Goal: Information Seeking & Learning: Check status

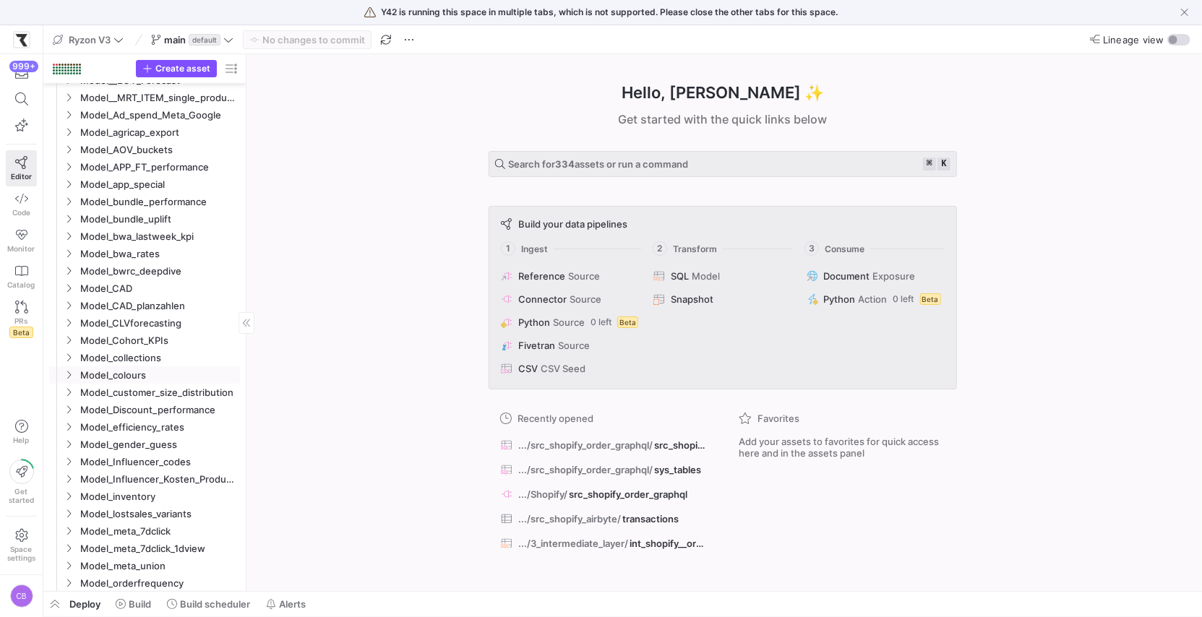
scroll to position [157, 0]
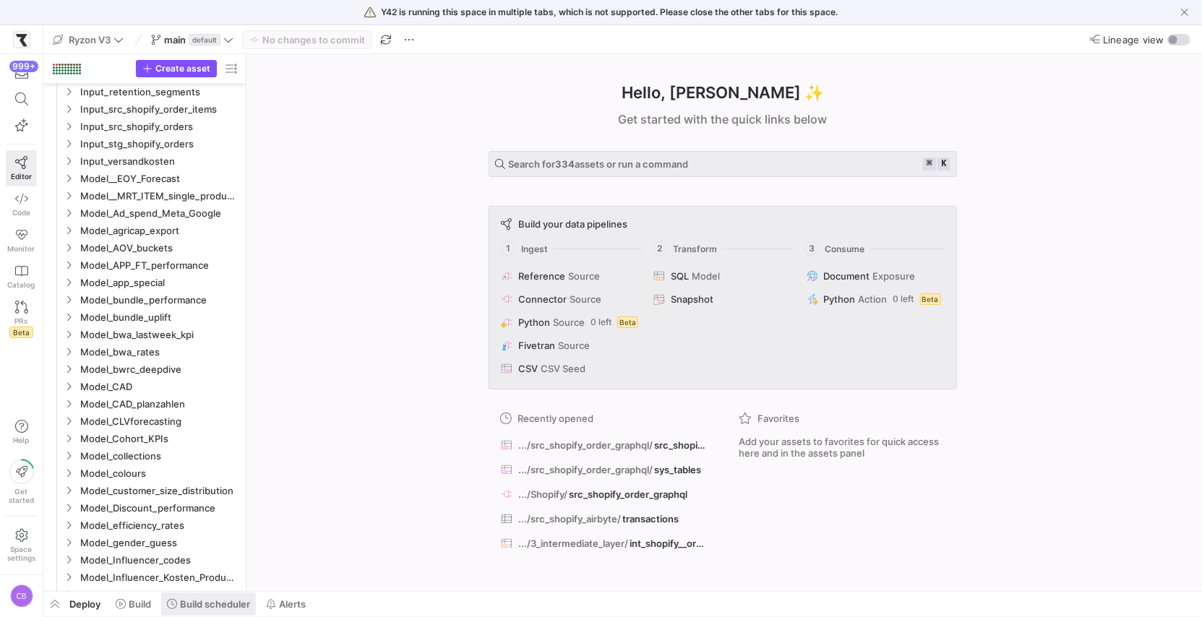
click at [208, 600] on span "Build scheduler" at bounding box center [215, 604] width 70 height 12
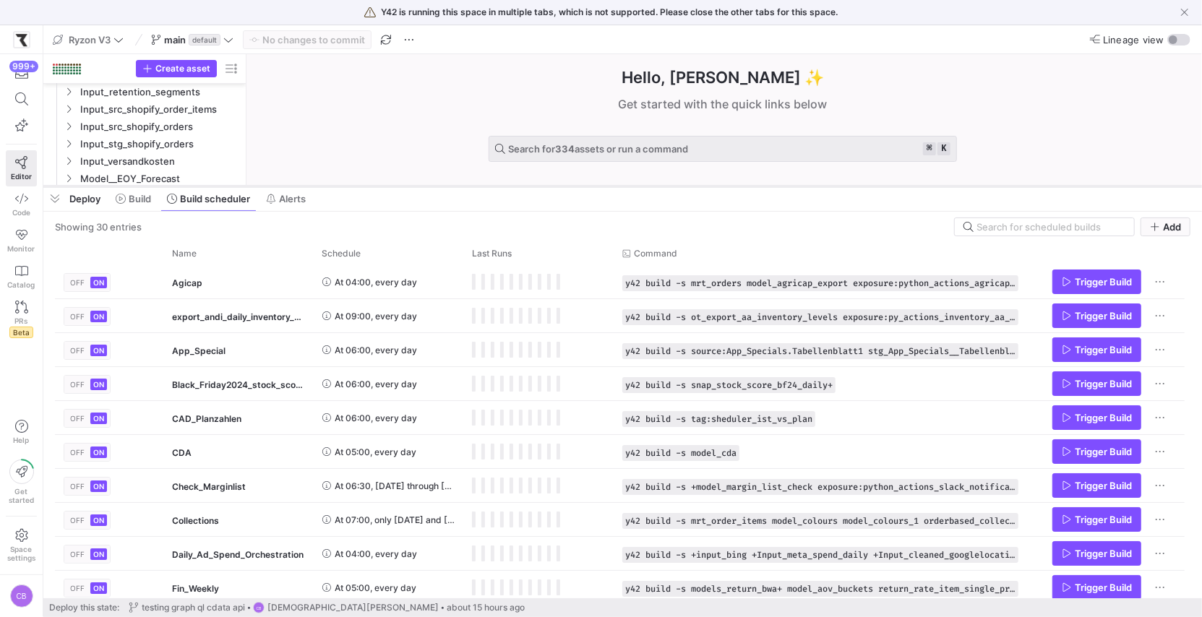
drag, startPoint x: 434, startPoint y: 354, endPoint x: 455, endPoint y: 160, distance: 194.9
click at [455, 184] on div at bounding box center [622, 187] width 1158 height 6
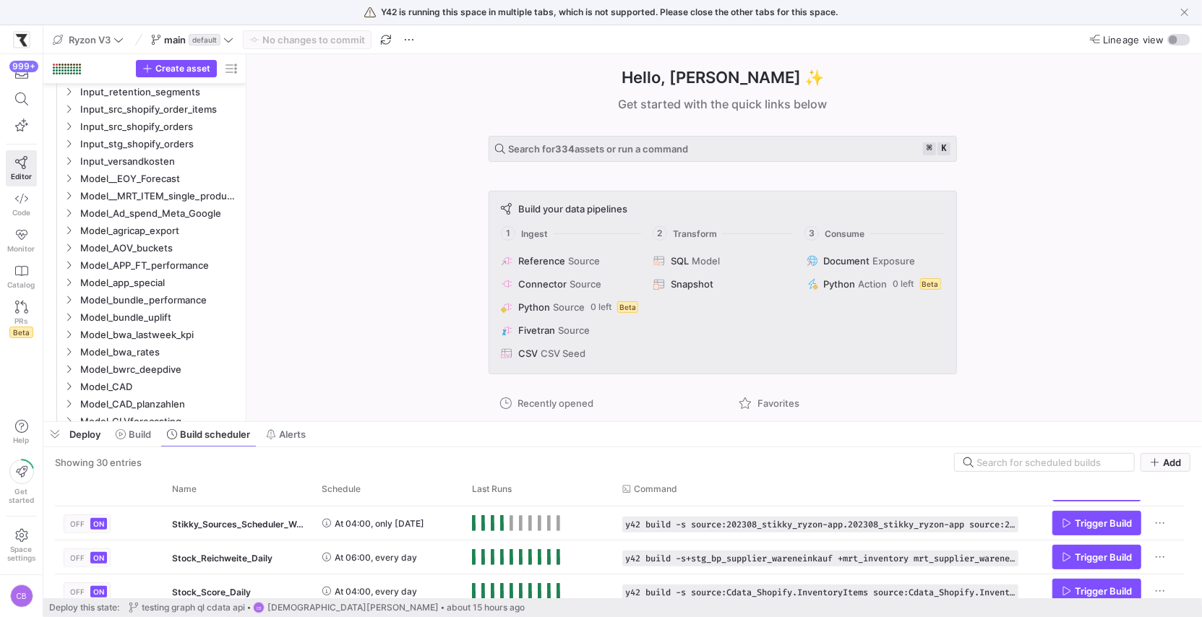
drag, startPoint x: 1109, startPoint y: 156, endPoint x: 1121, endPoint y: 412, distance: 256.1
click at [1124, 419] on div at bounding box center [622, 422] width 1158 height 6
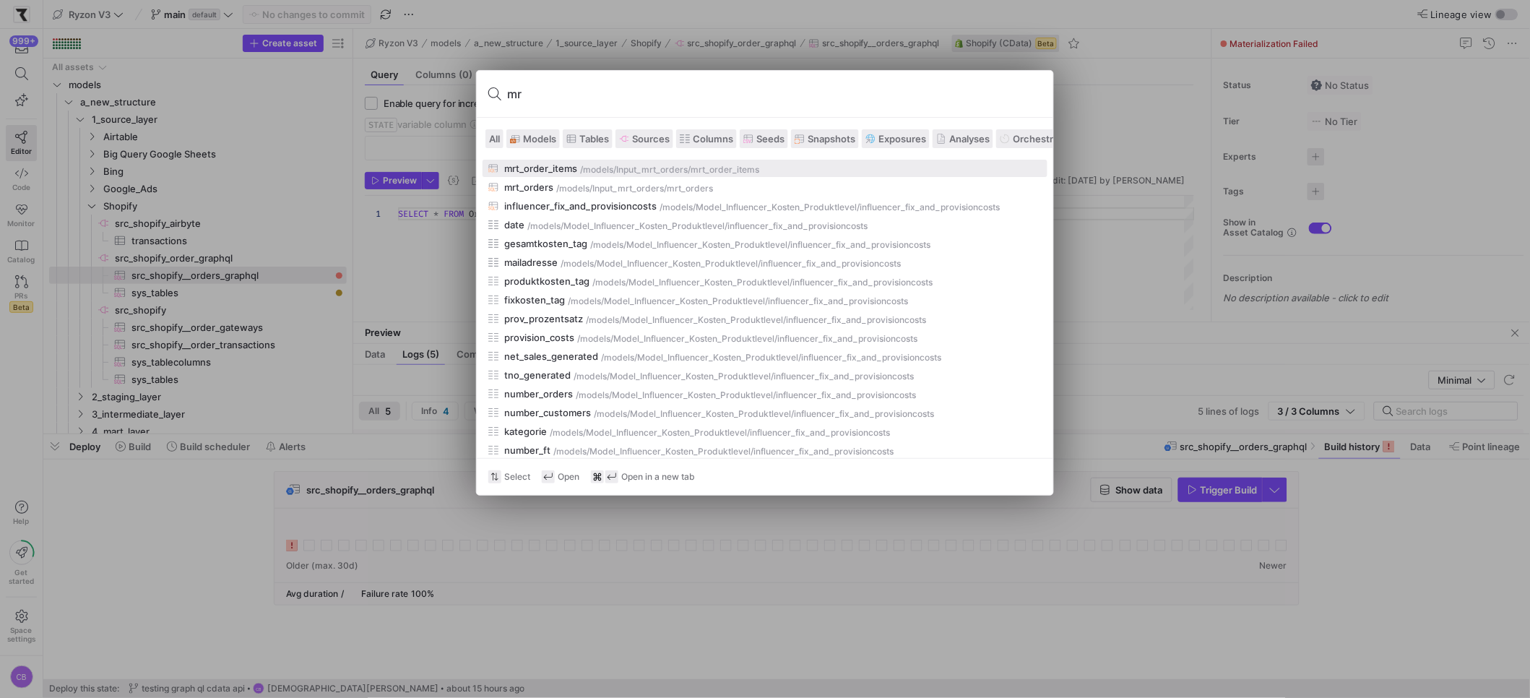
type input "m"
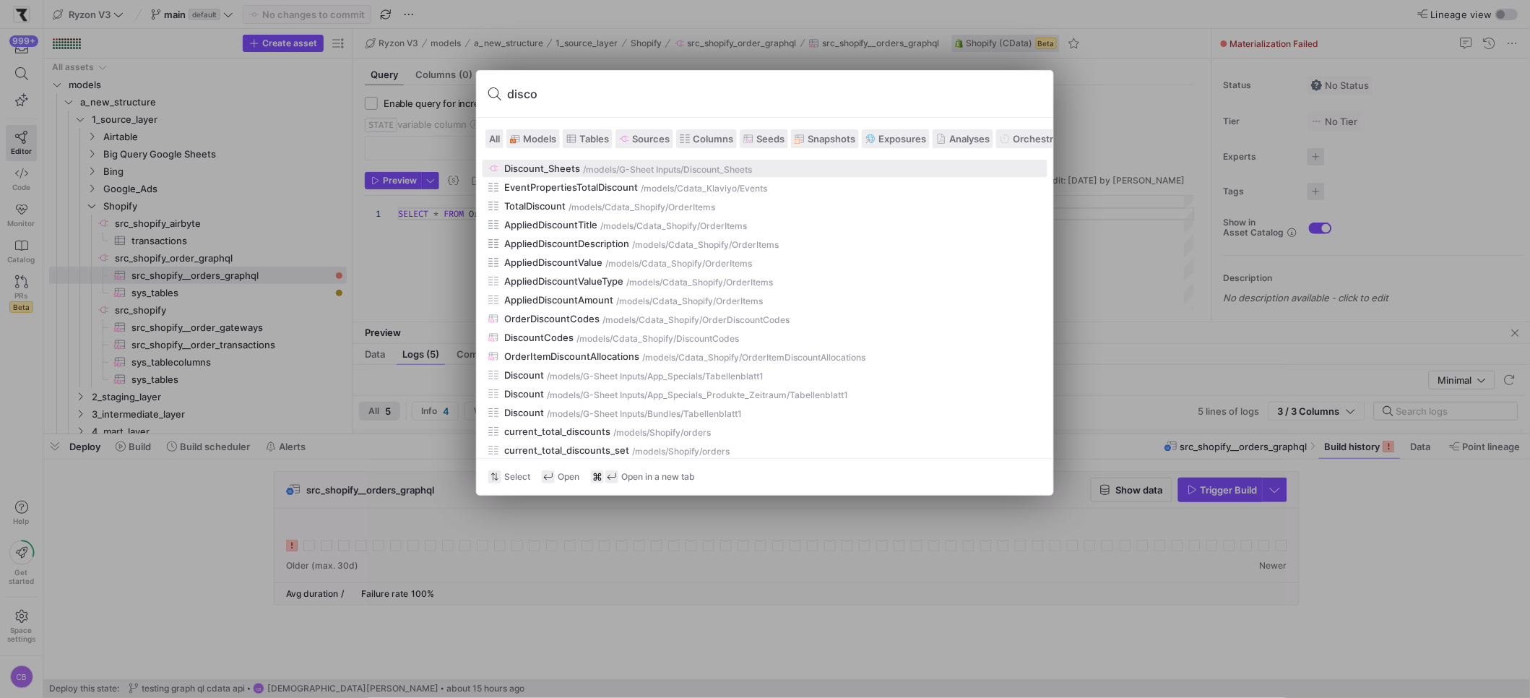
type input "disco"
click at [546, 144] on span "Models" at bounding box center [539, 139] width 33 height 12
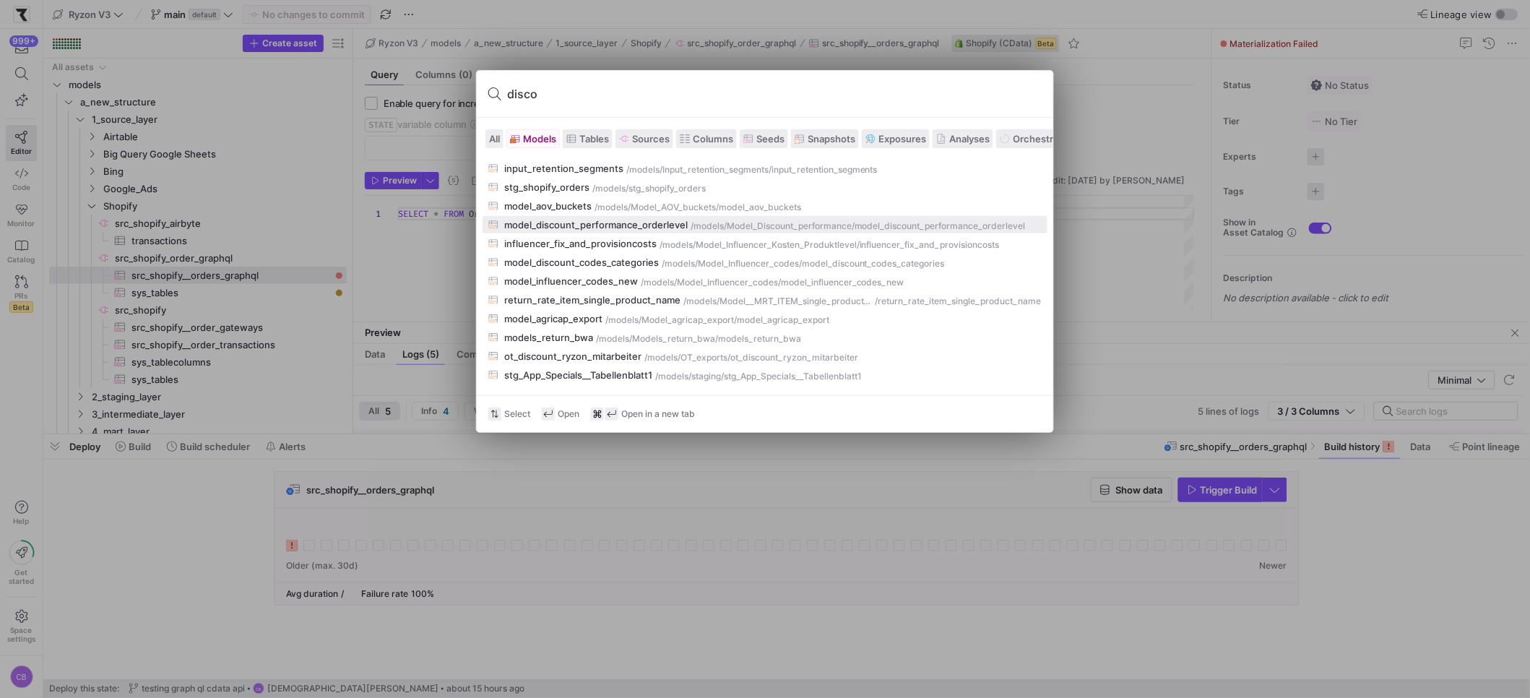
click at [623, 222] on div "model_discount_performance_orderlevel" at bounding box center [596, 225] width 184 height 12
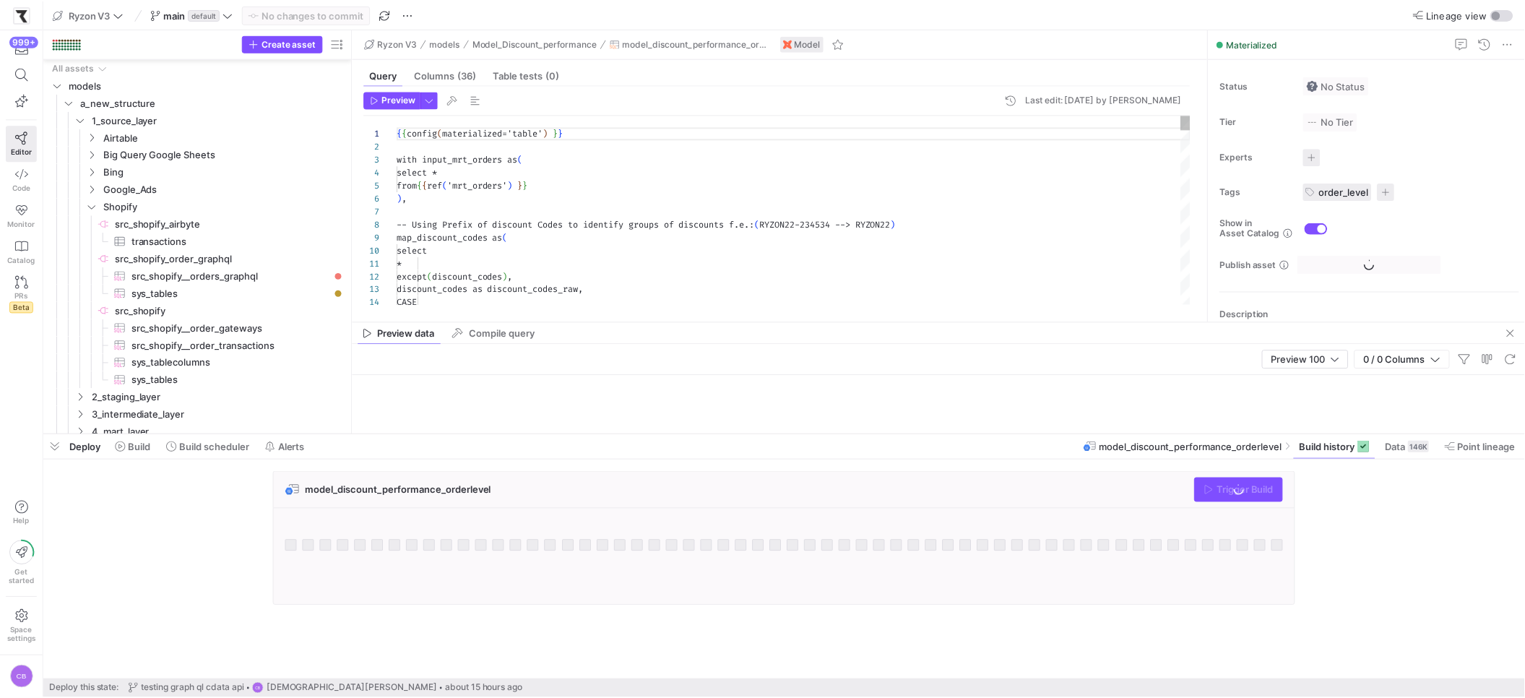
scroll to position [579, 0]
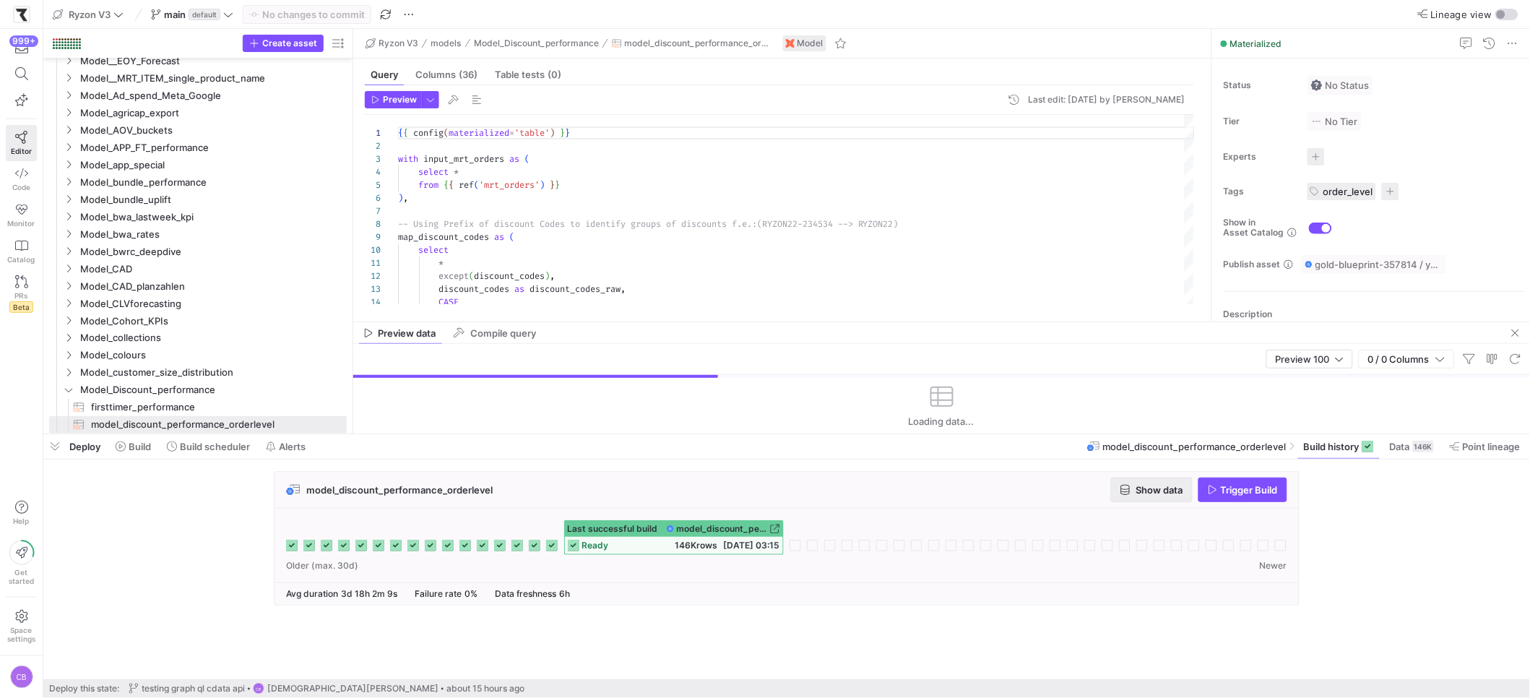
click at [1137, 488] on span "Show data" at bounding box center [1160, 490] width 47 height 12
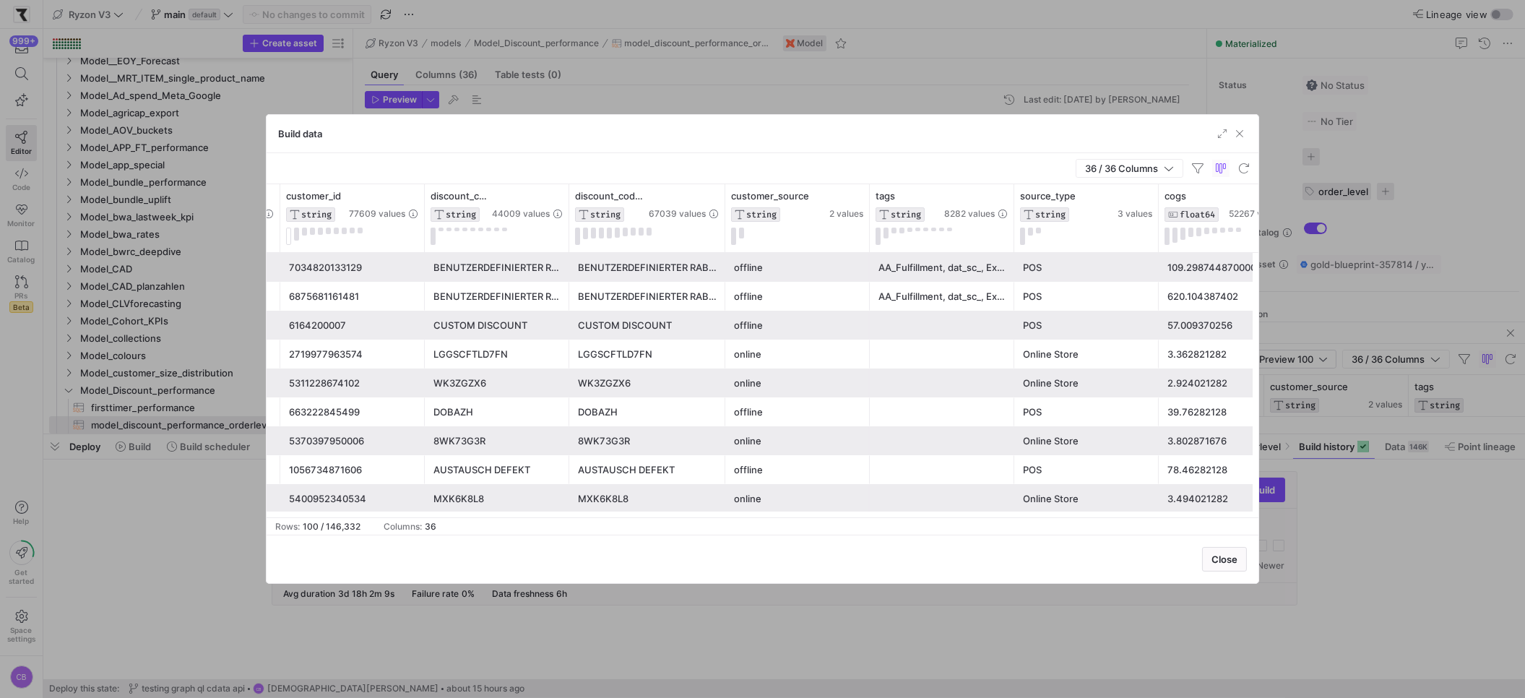
scroll to position [0, 0]
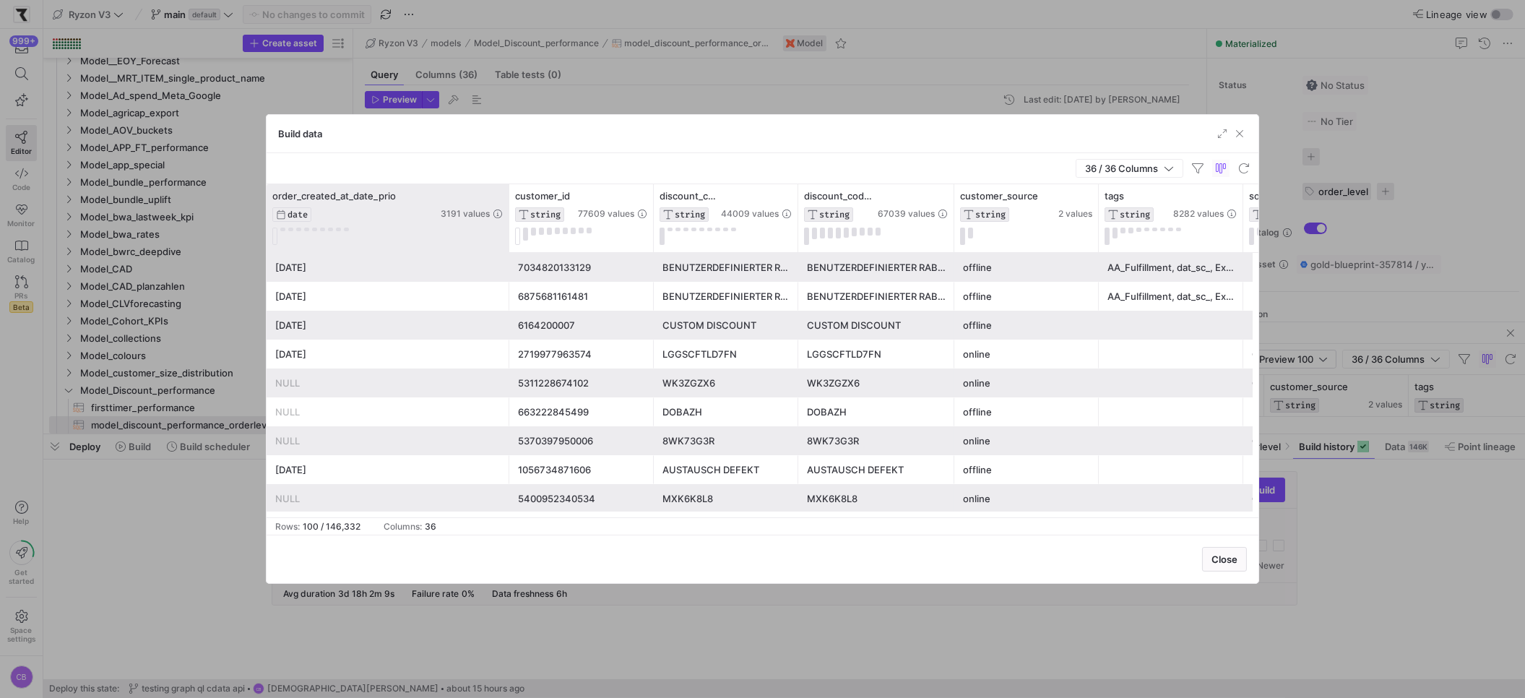
drag, startPoint x: 452, startPoint y: 232, endPoint x: 551, endPoint y: 236, distance: 99.8
click at [512, 236] on div at bounding box center [509, 218] width 6 height 68
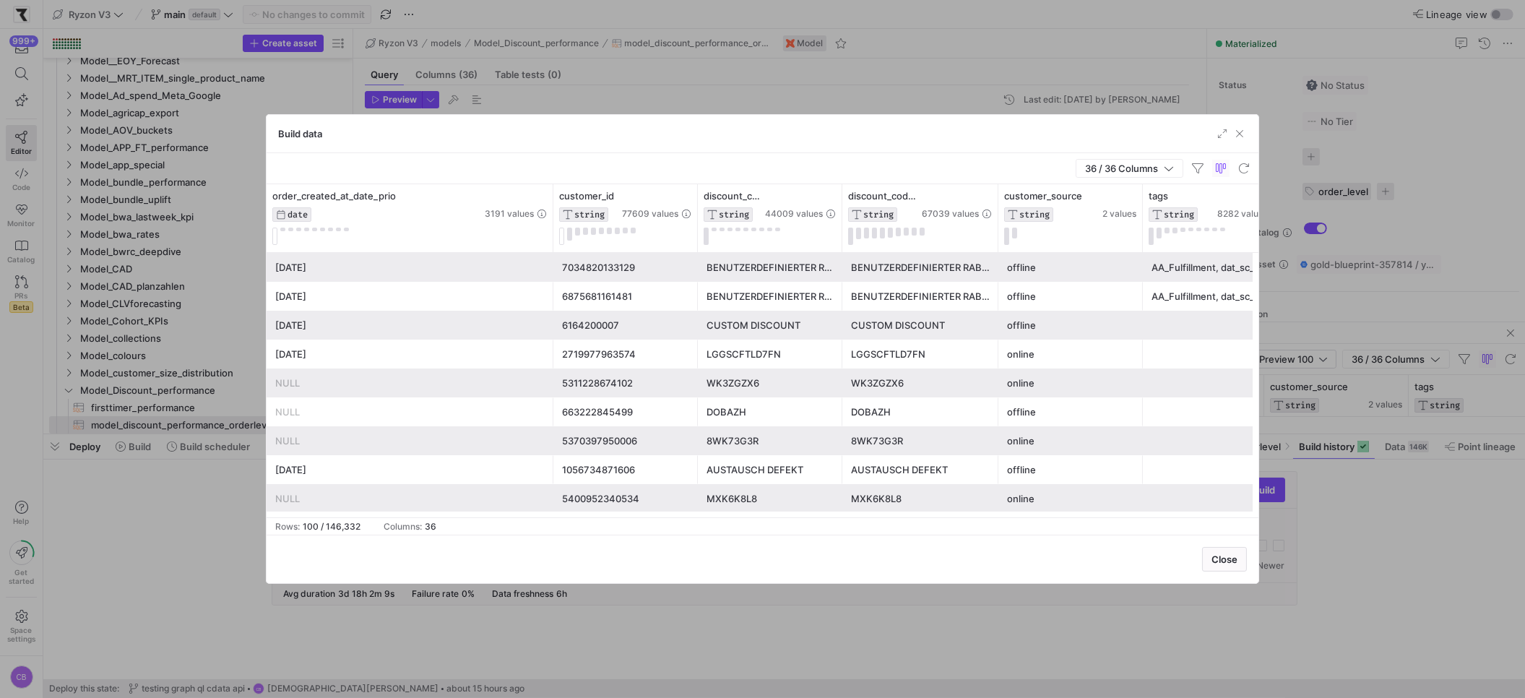
click at [457, 421] on div "NULL" at bounding box center [410, 412] width 270 height 28
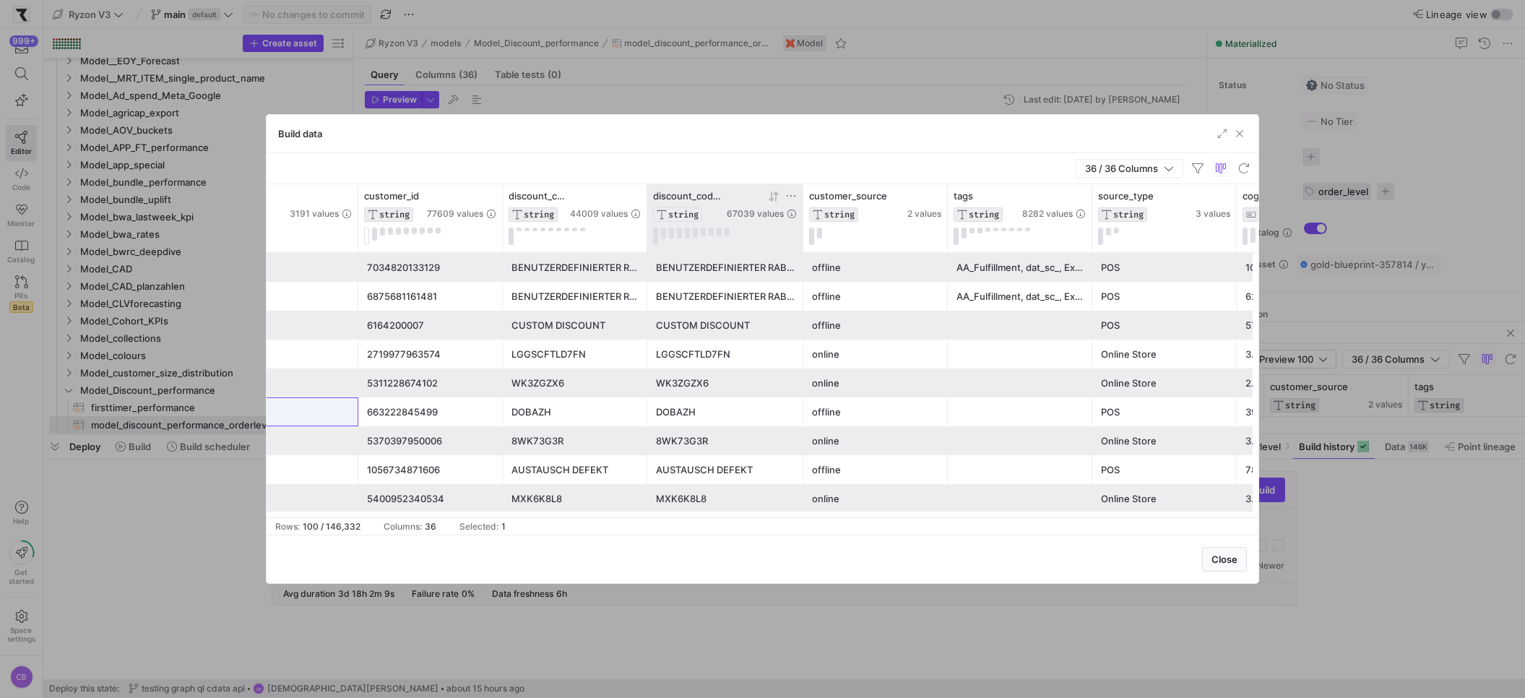
click at [785, 194] on icon at bounding box center [791, 196] width 12 height 12
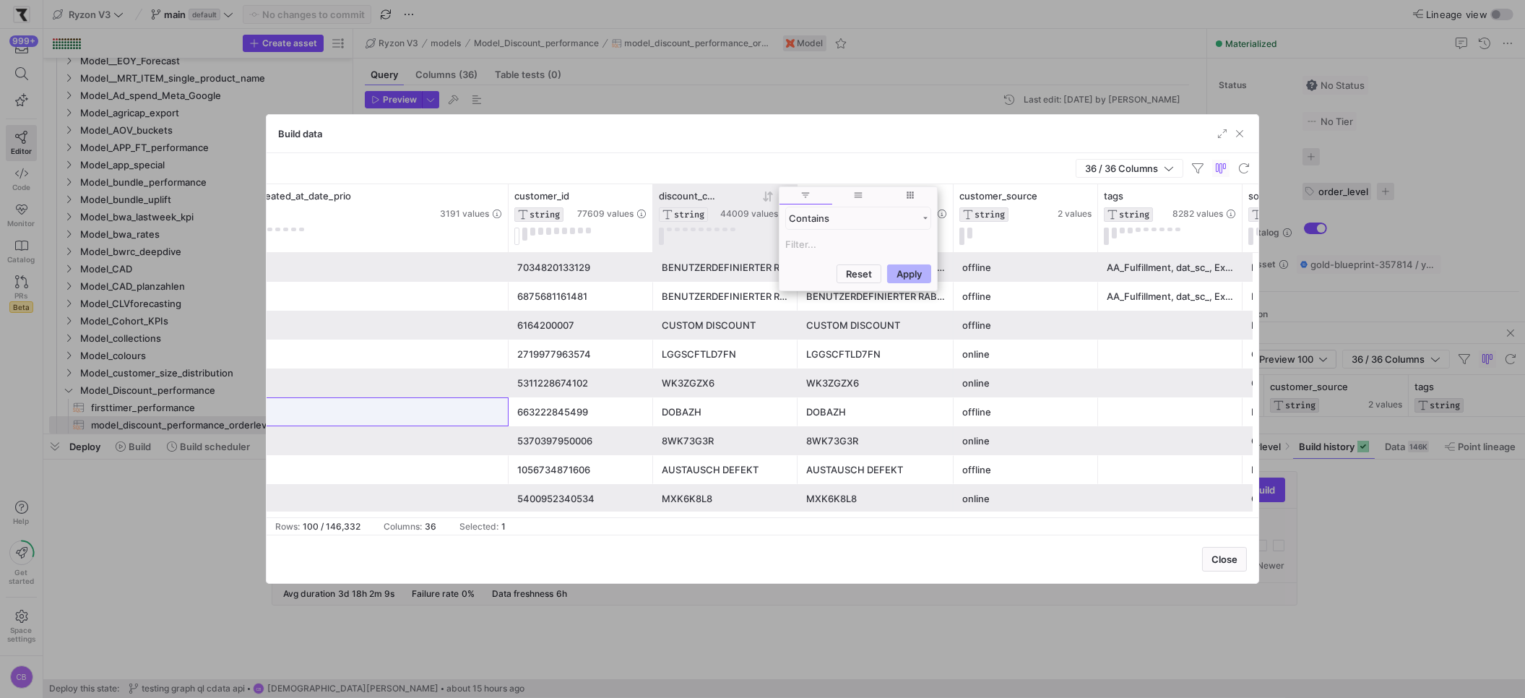
click at [739, 194] on div at bounding box center [755, 196] width 71 height 12
click at [780, 198] on icon at bounding box center [786, 196] width 12 height 12
click at [794, 244] on input "Filter Value" at bounding box center [853, 244] width 146 height 17
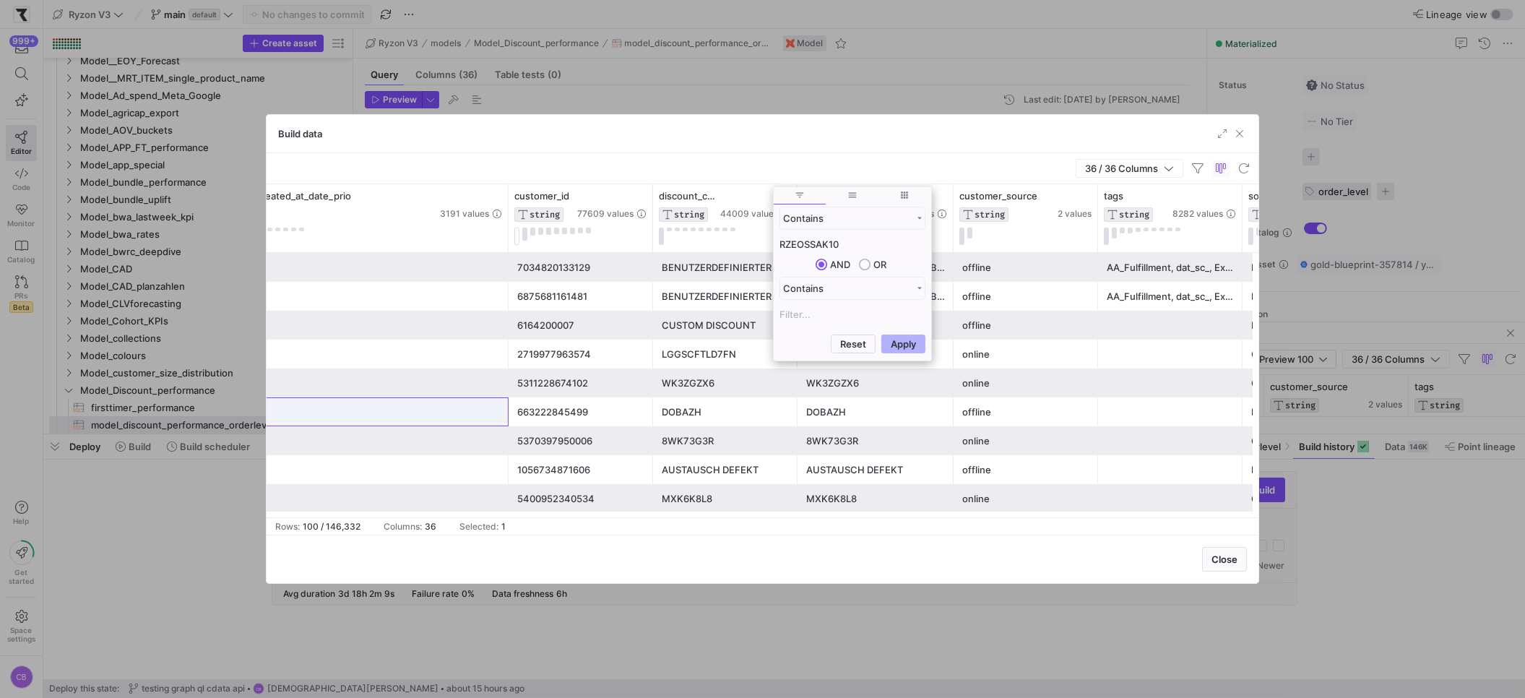
type input "RZEOSSAK10"
click at [882, 335] on button "Apply" at bounding box center [904, 344] width 44 height 19
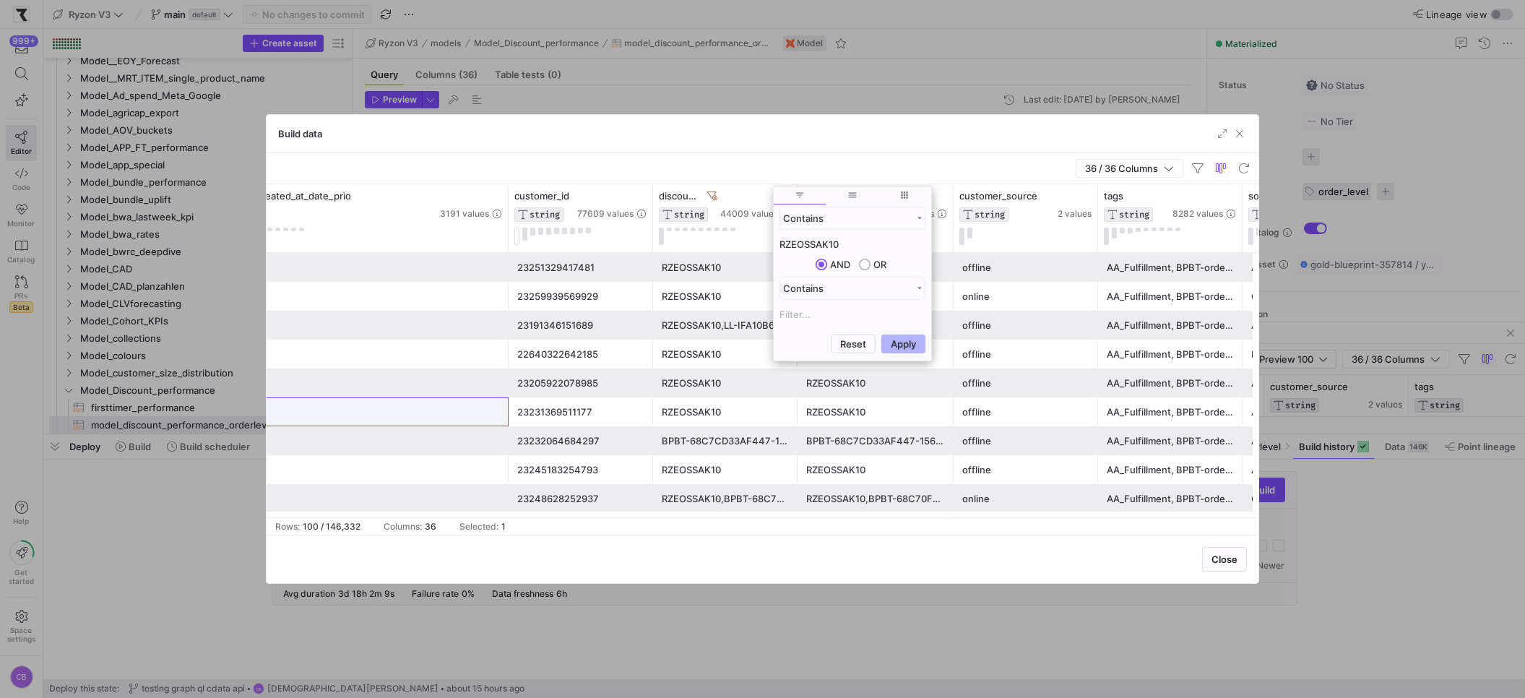
click at [728, 147] on div "Build data" at bounding box center [763, 134] width 992 height 38
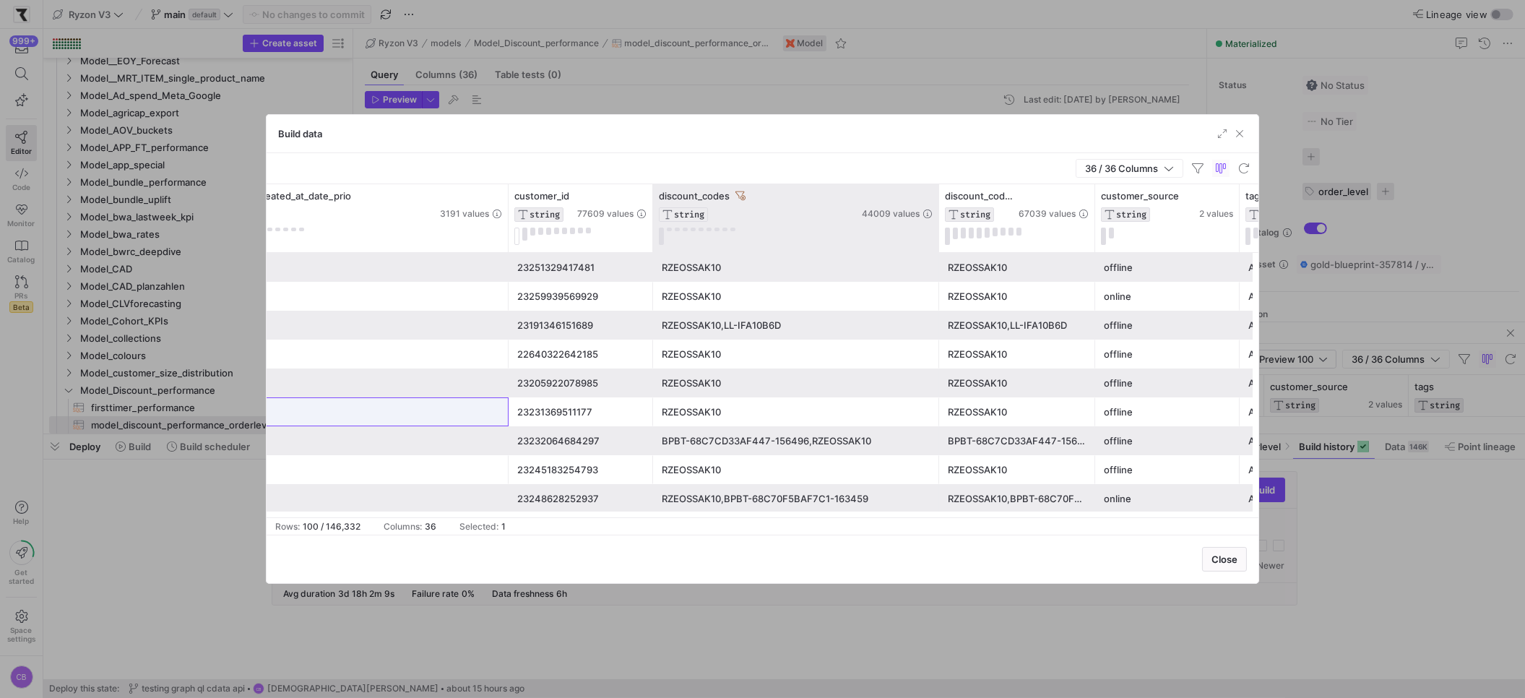
drag, startPoint x: 794, startPoint y: 203, endPoint x: 936, endPoint y: 198, distance: 141.7
click at [936, 198] on div at bounding box center [939, 218] width 6 height 68
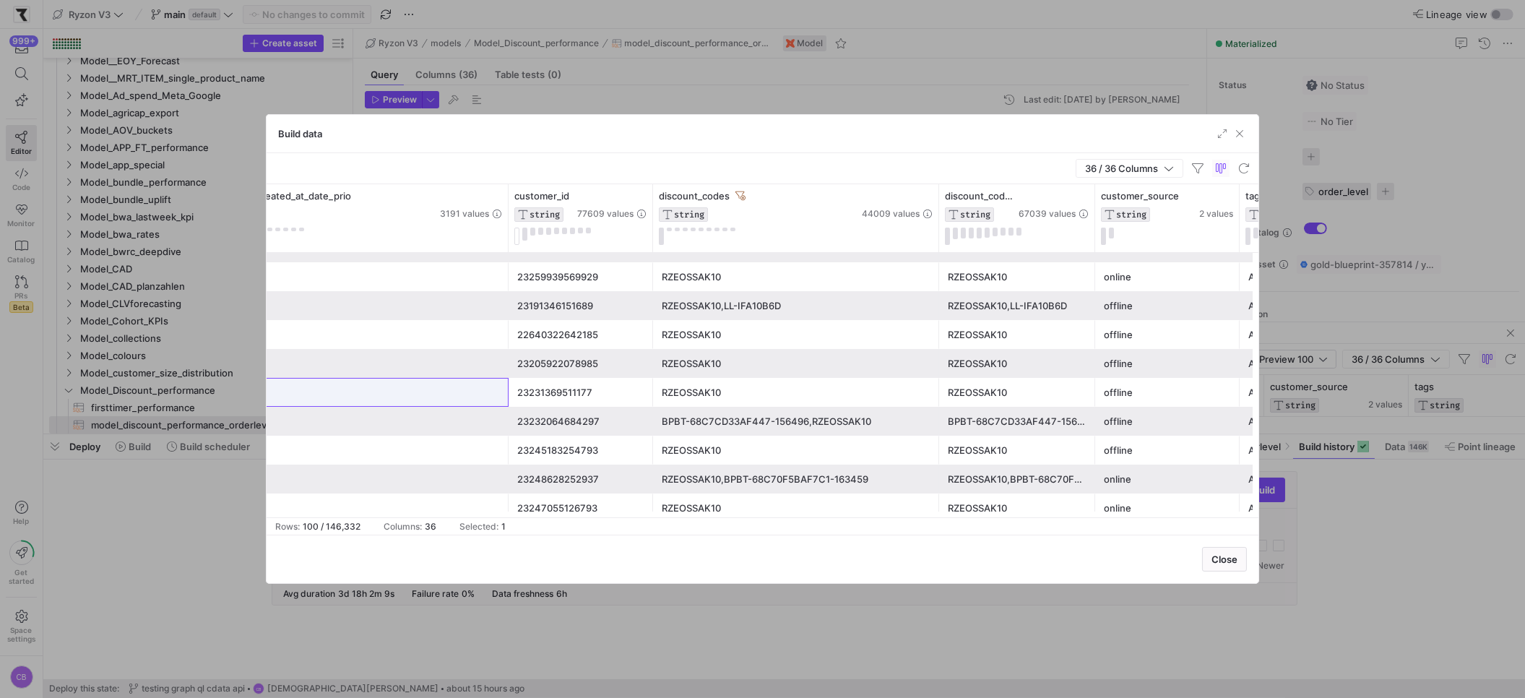
click at [739, 272] on div "RZEOSSAK10" at bounding box center [796, 277] width 269 height 28
click at [802, 418] on div "BPBT-68C7CD33AF447-156496,RZEOSSAK10" at bounding box center [796, 422] width 269 height 28
click at [801, 306] on div "RZEOSSAK10,LL-IFA10B6D" at bounding box center [796, 306] width 269 height 28
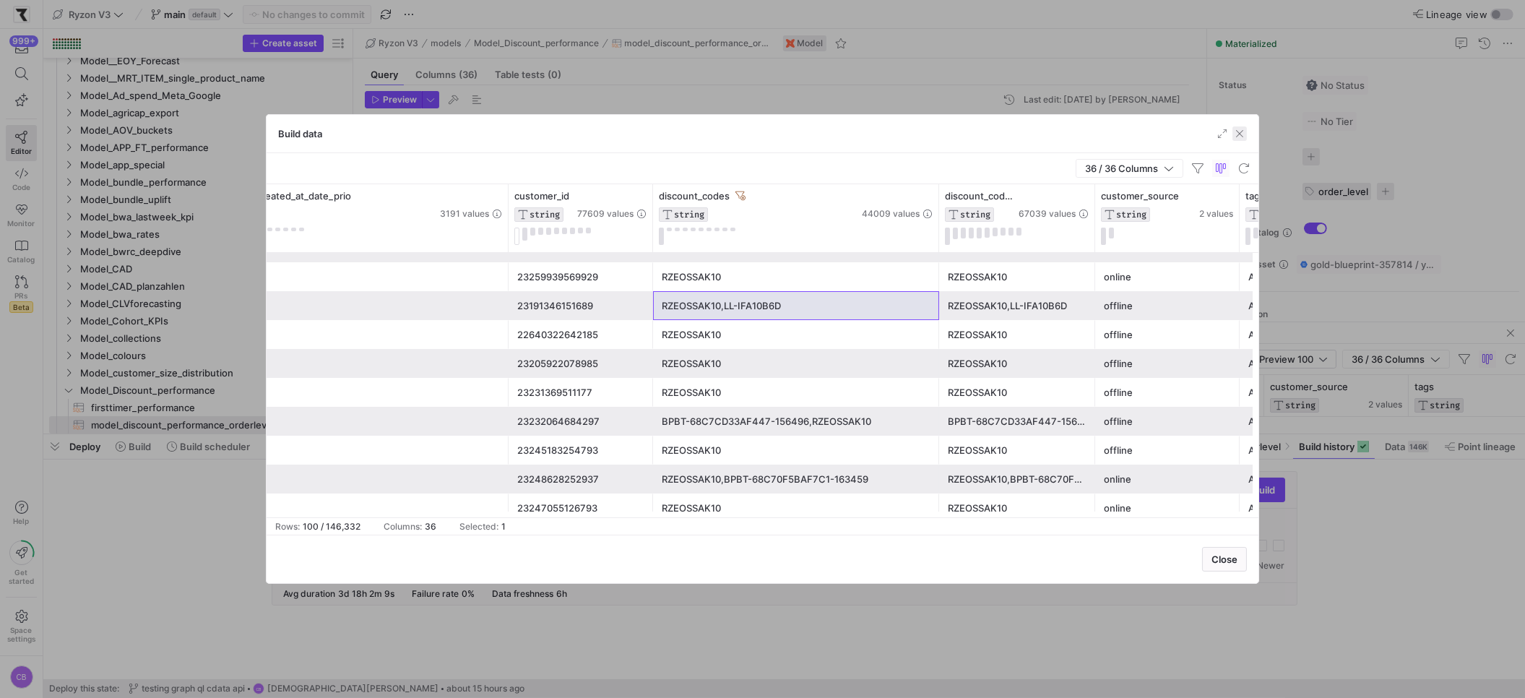
click at [1242, 137] on span "button" at bounding box center [1240, 133] width 14 height 14
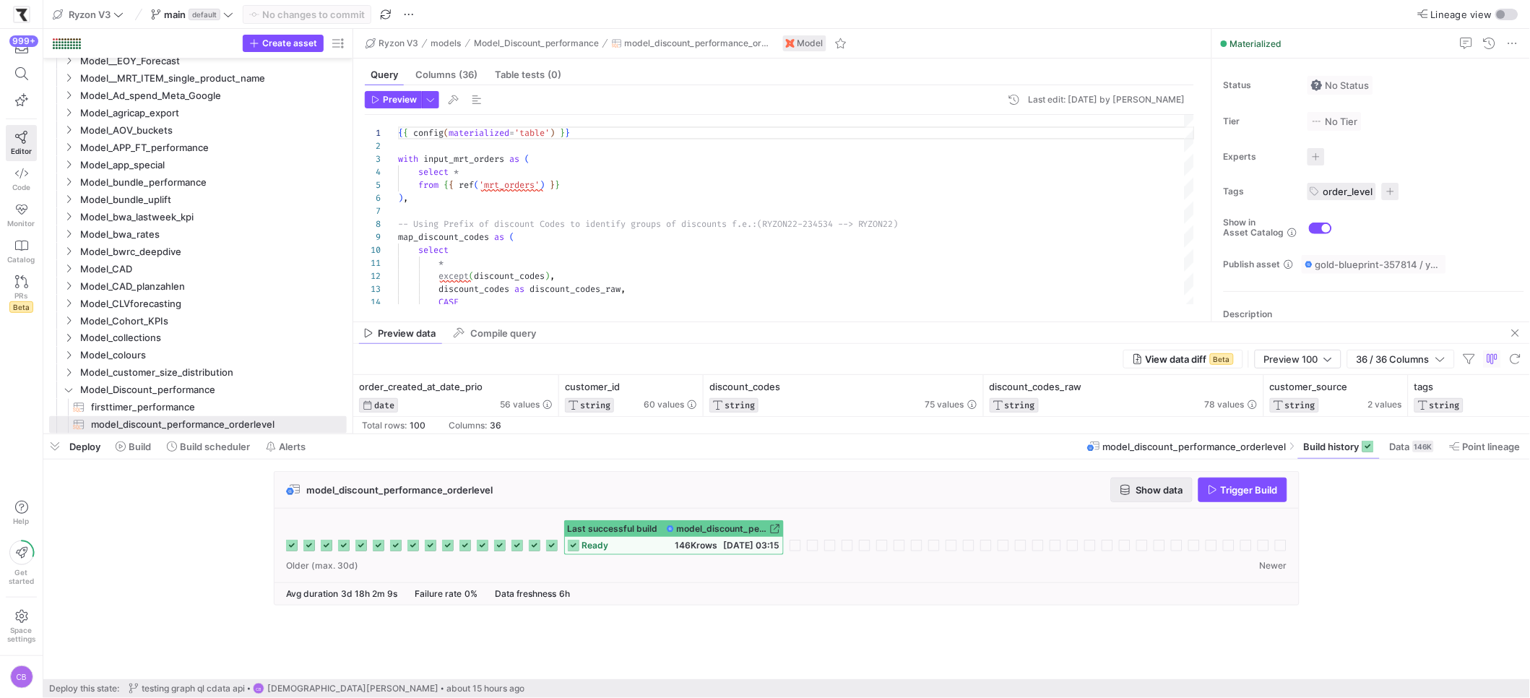
click at [1163, 491] on span "Show data" at bounding box center [1160, 490] width 47 height 12
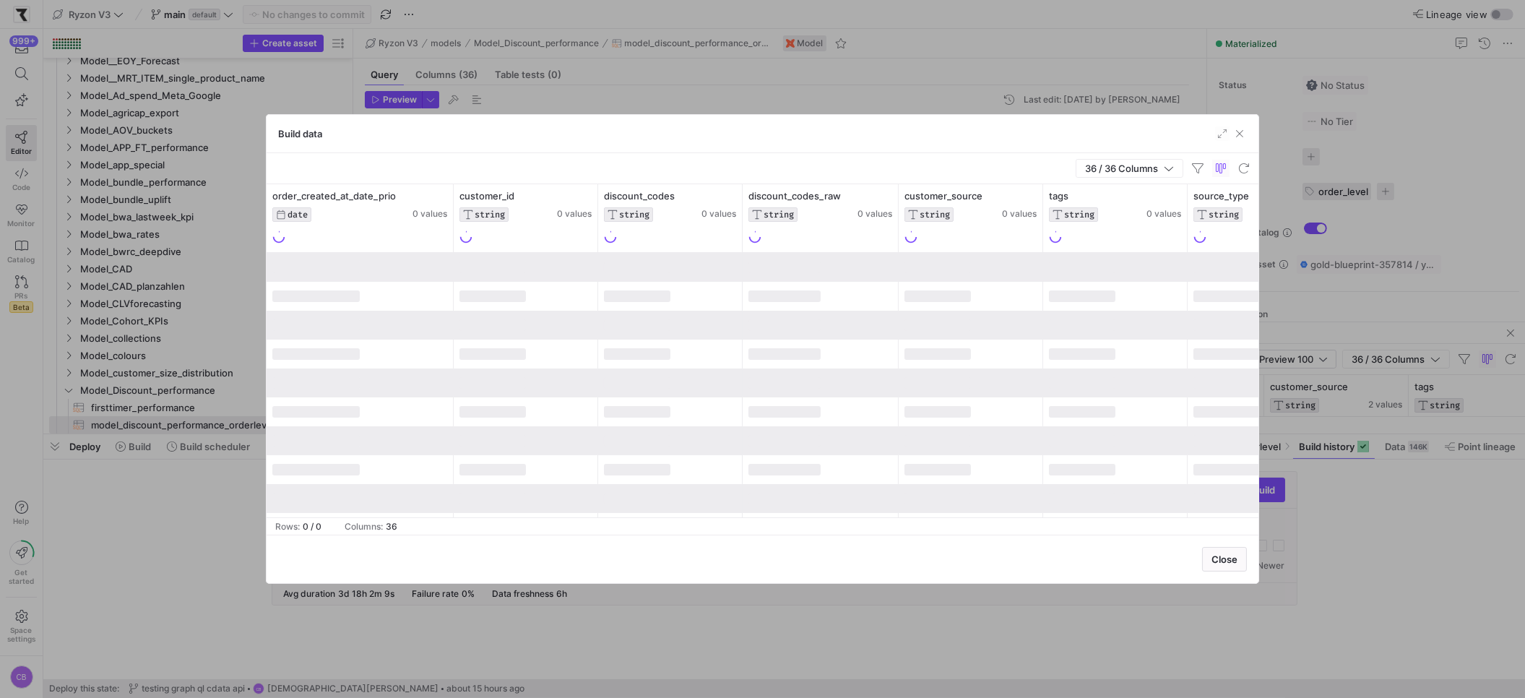
click at [835, 413] on div at bounding box center [821, 411] width 156 height 29
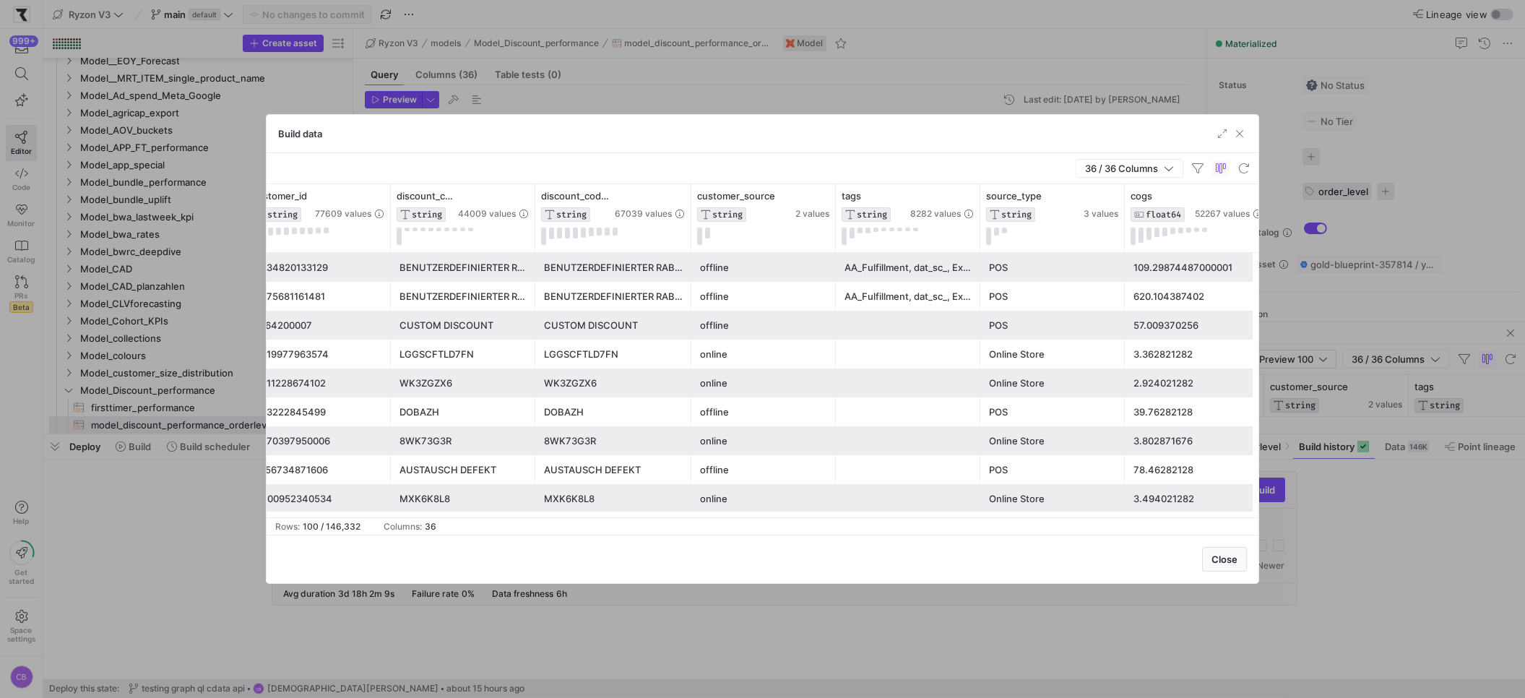
scroll to position [0, 230]
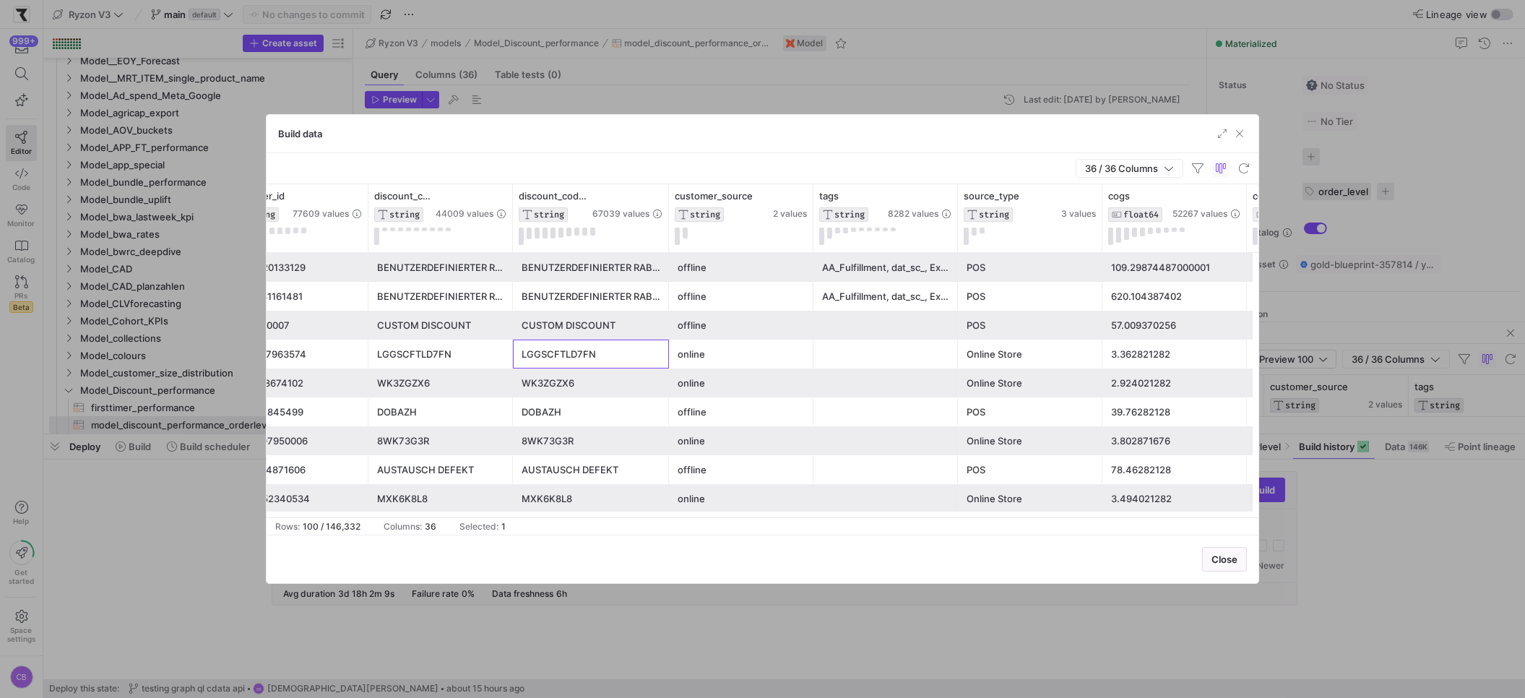
click at [634, 354] on div "LGGSCFTLD7FN" at bounding box center [591, 354] width 139 height 28
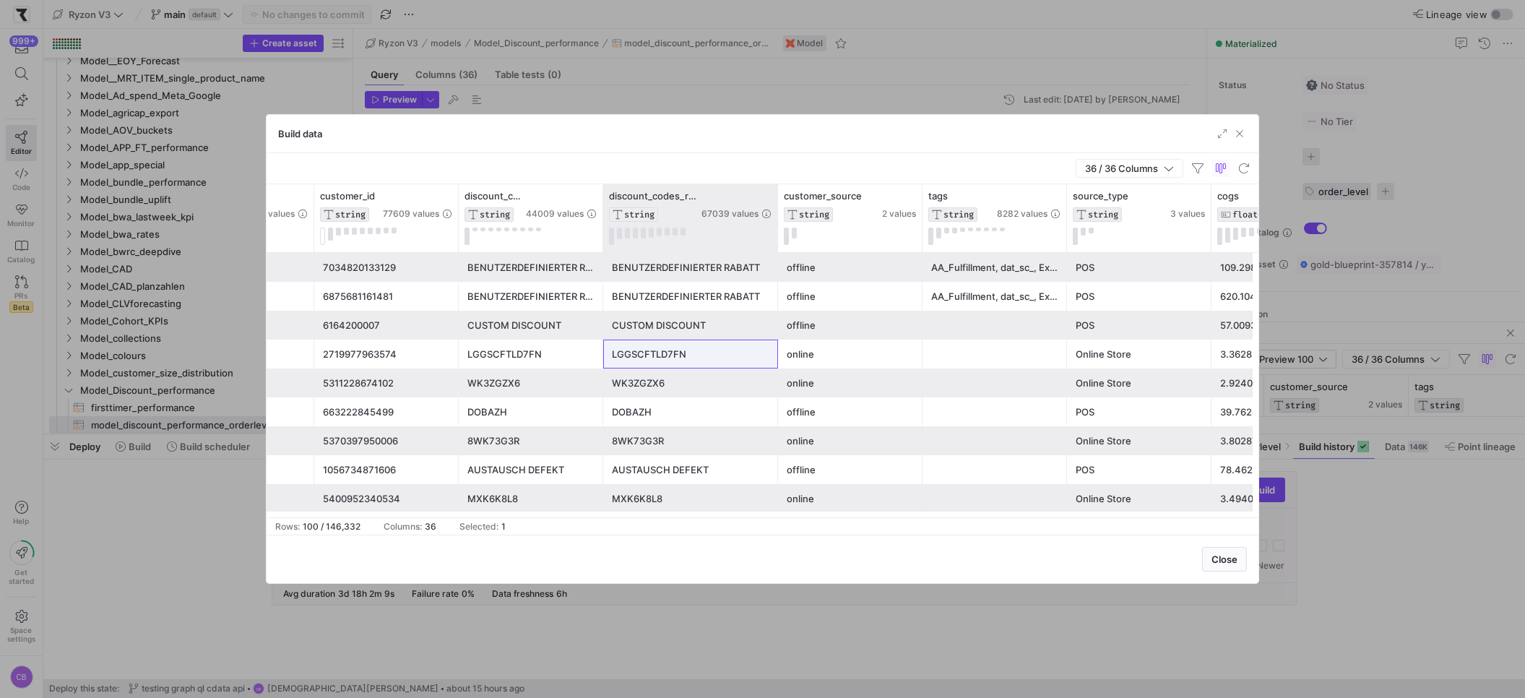
drag, startPoint x: 757, startPoint y: 200, endPoint x: 804, endPoint y: 206, distance: 47.3
click at [780, 206] on div at bounding box center [778, 218] width 6 height 68
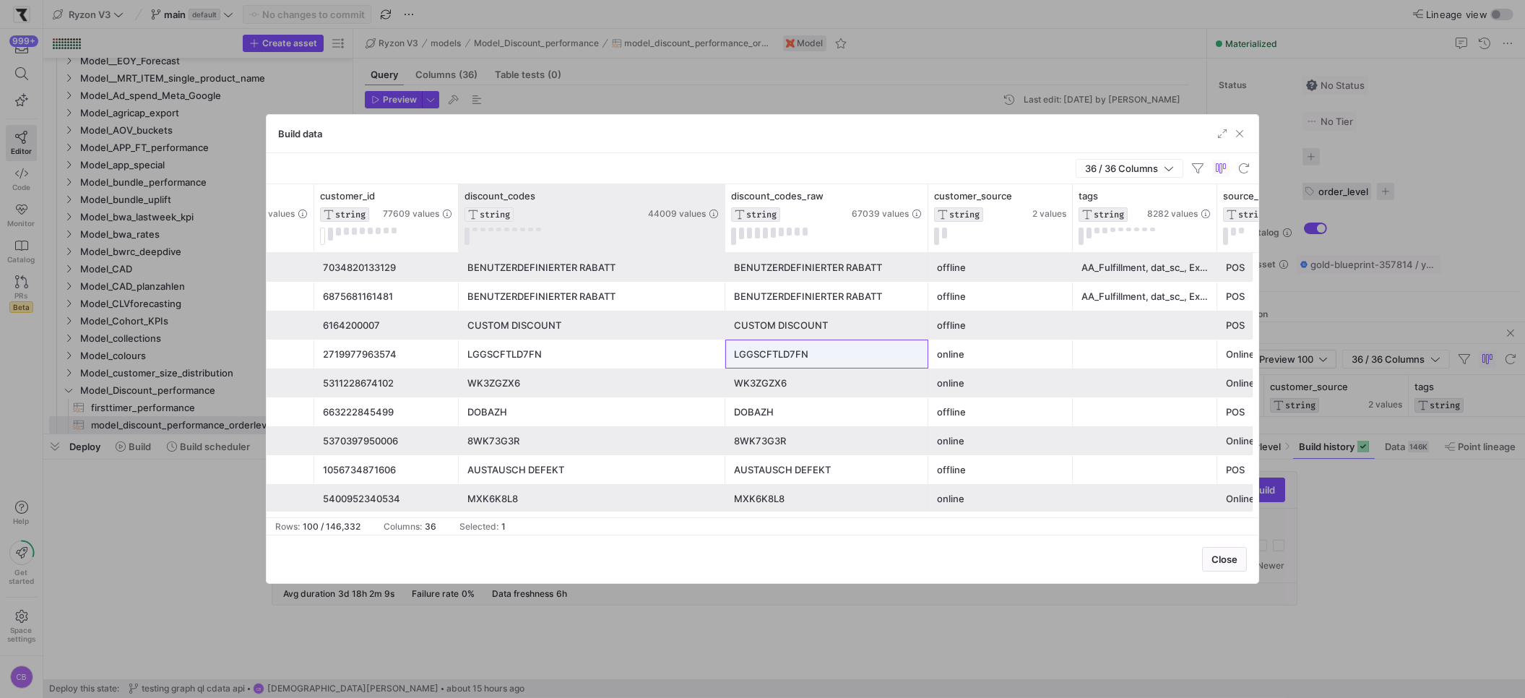
drag, startPoint x: 600, startPoint y: 212, endPoint x: 722, endPoint y: 207, distance: 122.2
click at [722, 207] on div at bounding box center [725, 218] width 6 height 68
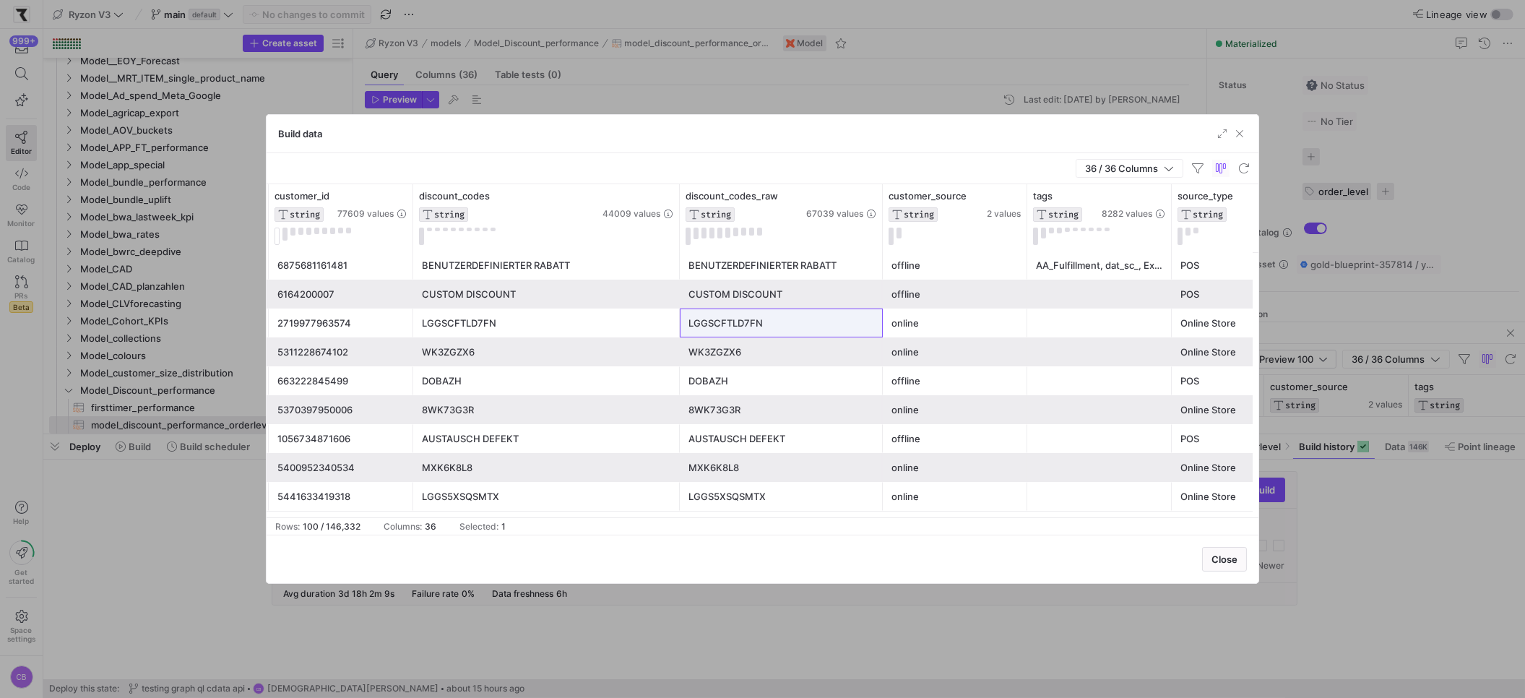
scroll to position [0, 229]
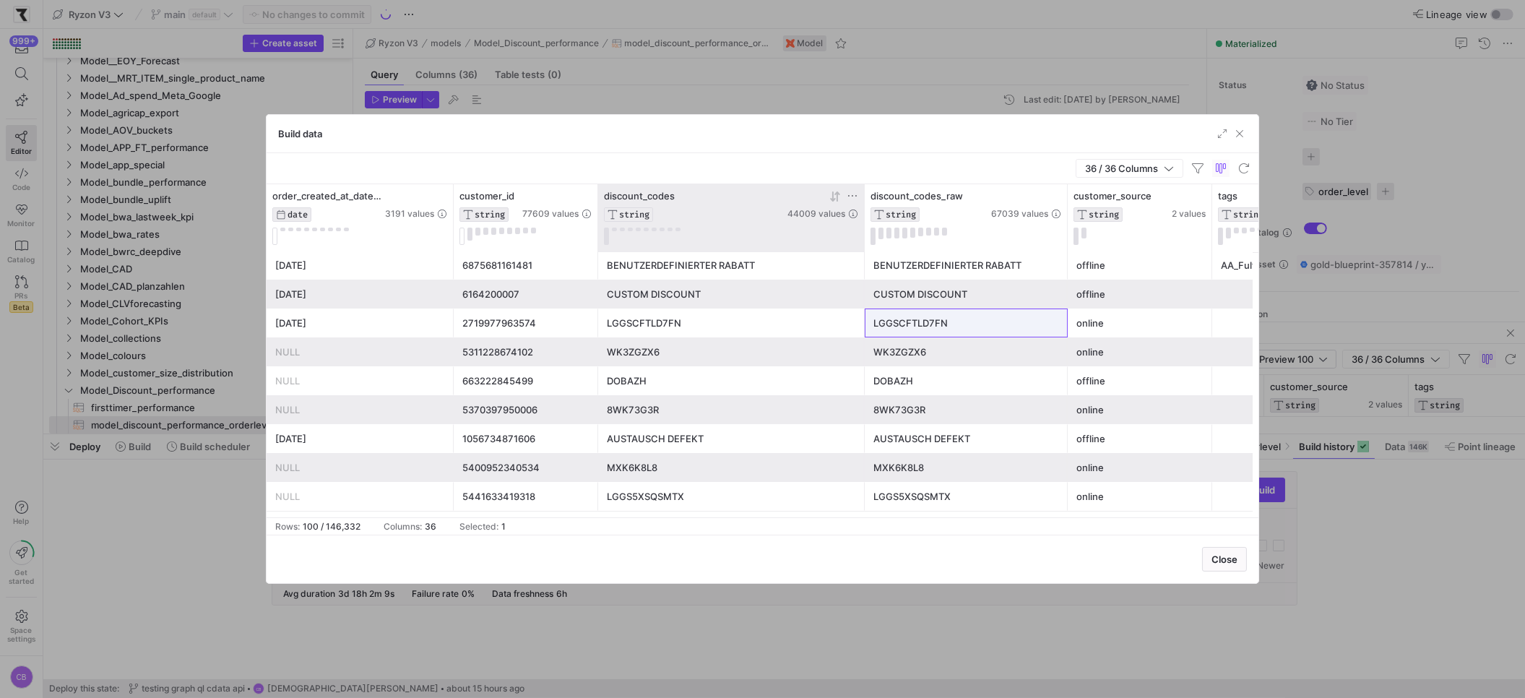
click at [850, 195] on icon at bounding box center [853, 196] width 12 height 12
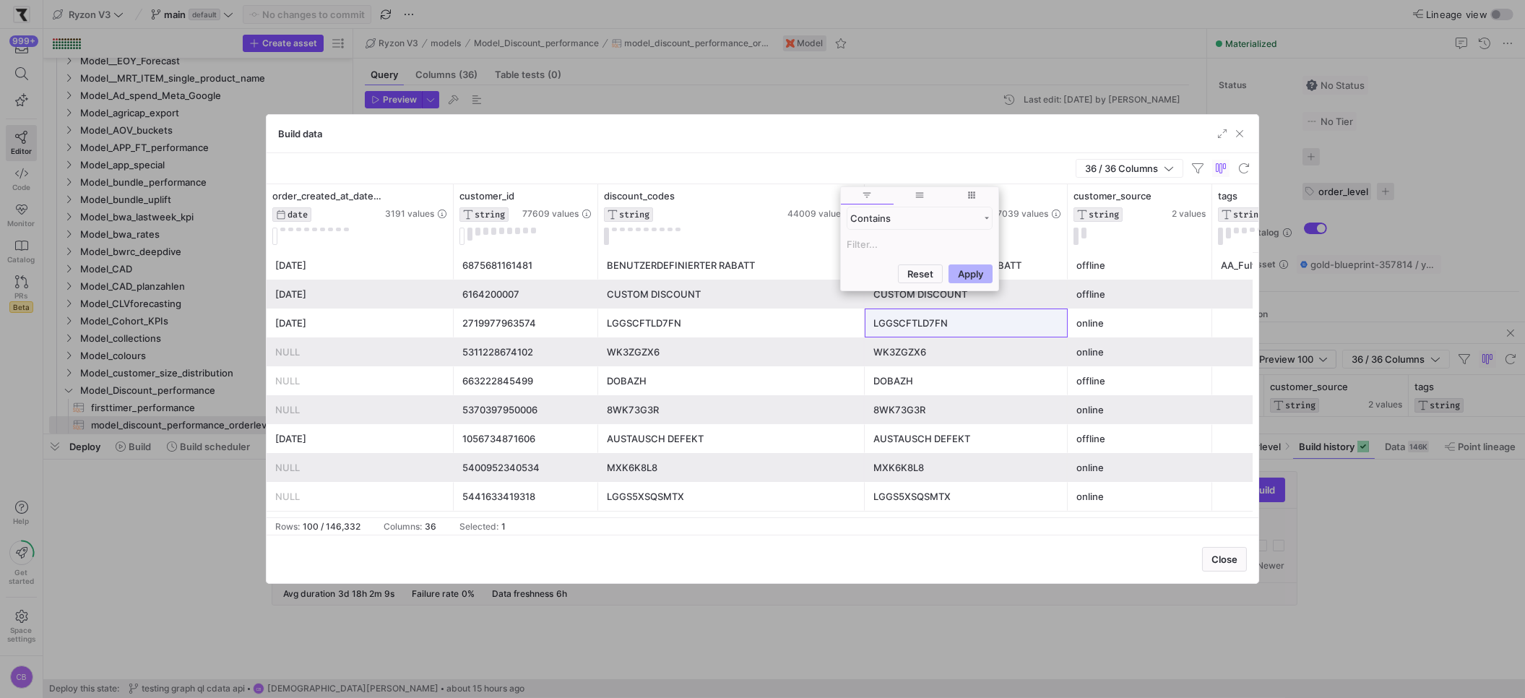
click at [872, 251] on input "Filter Value" at bounding box center [920, 244] width 146 height 17
type input "RZEOSSAK"
click at [949, 335] on button "Apply" at bounding box center [971, 344] width 44 height 19
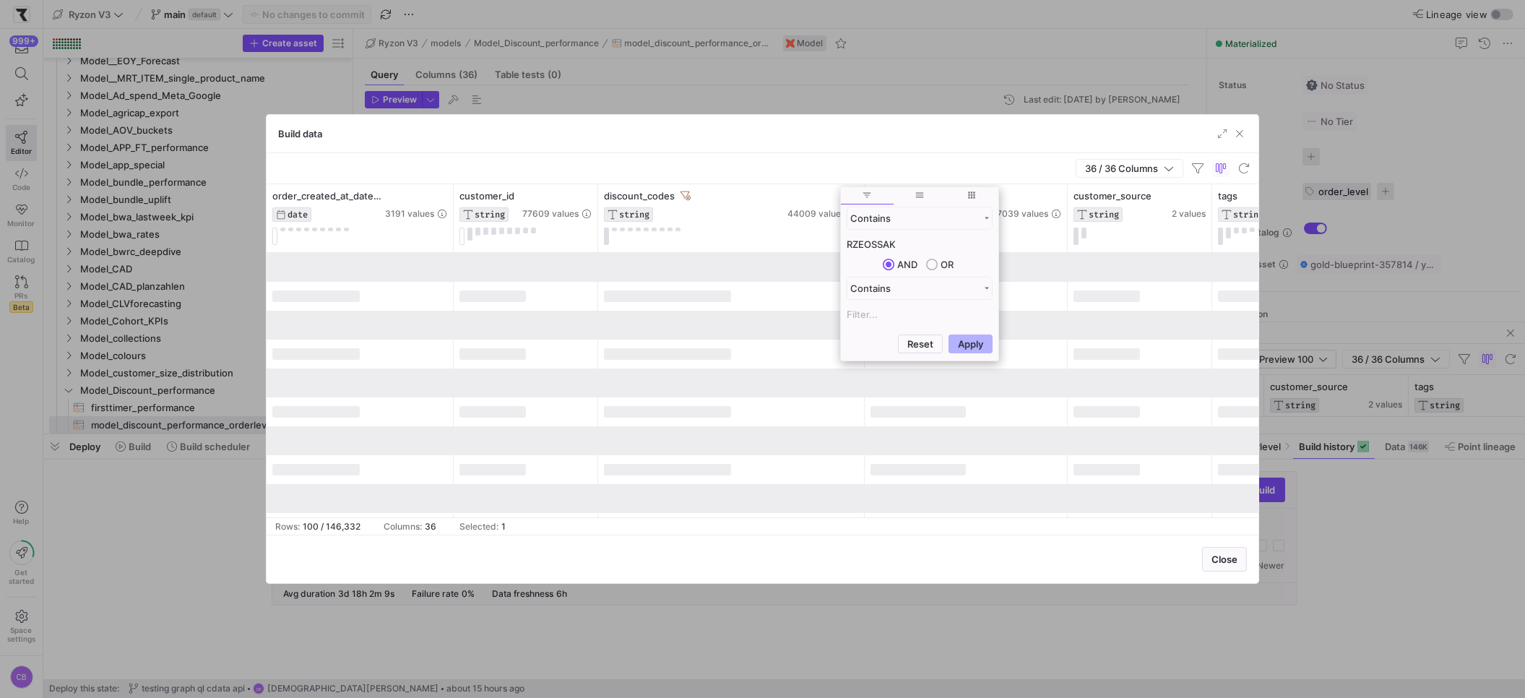
click at [728, 156] on div "36 / 36 Columns" at bounding box center [763, 168] width 992 height 31
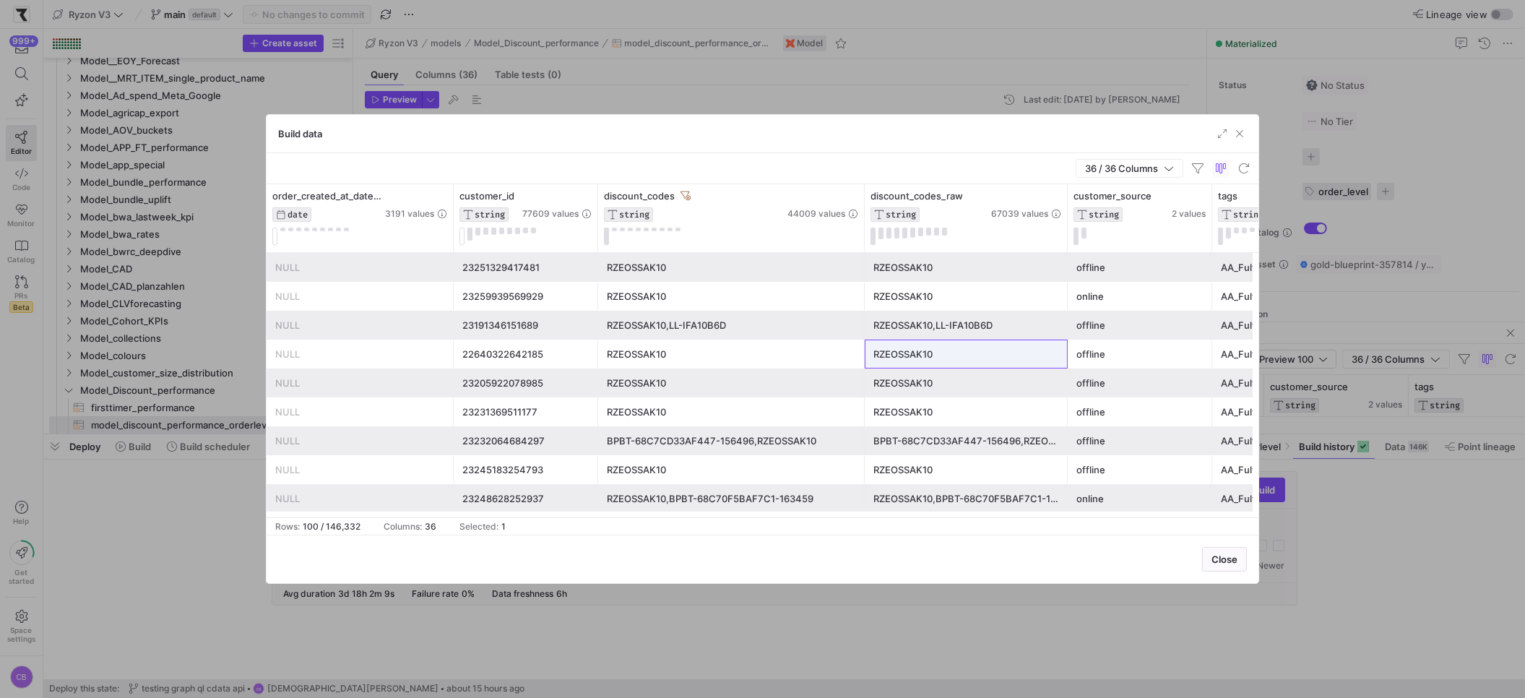
click at [700, 372] on div "RZEOSSAK10" at bounding box center [731, 383] width 249 height 28
click at [709, 438] on div "BPBT-68C7CD33AF447-156496,RZEOSSAK10" at bounding box center [731, 441] width 249 height 28
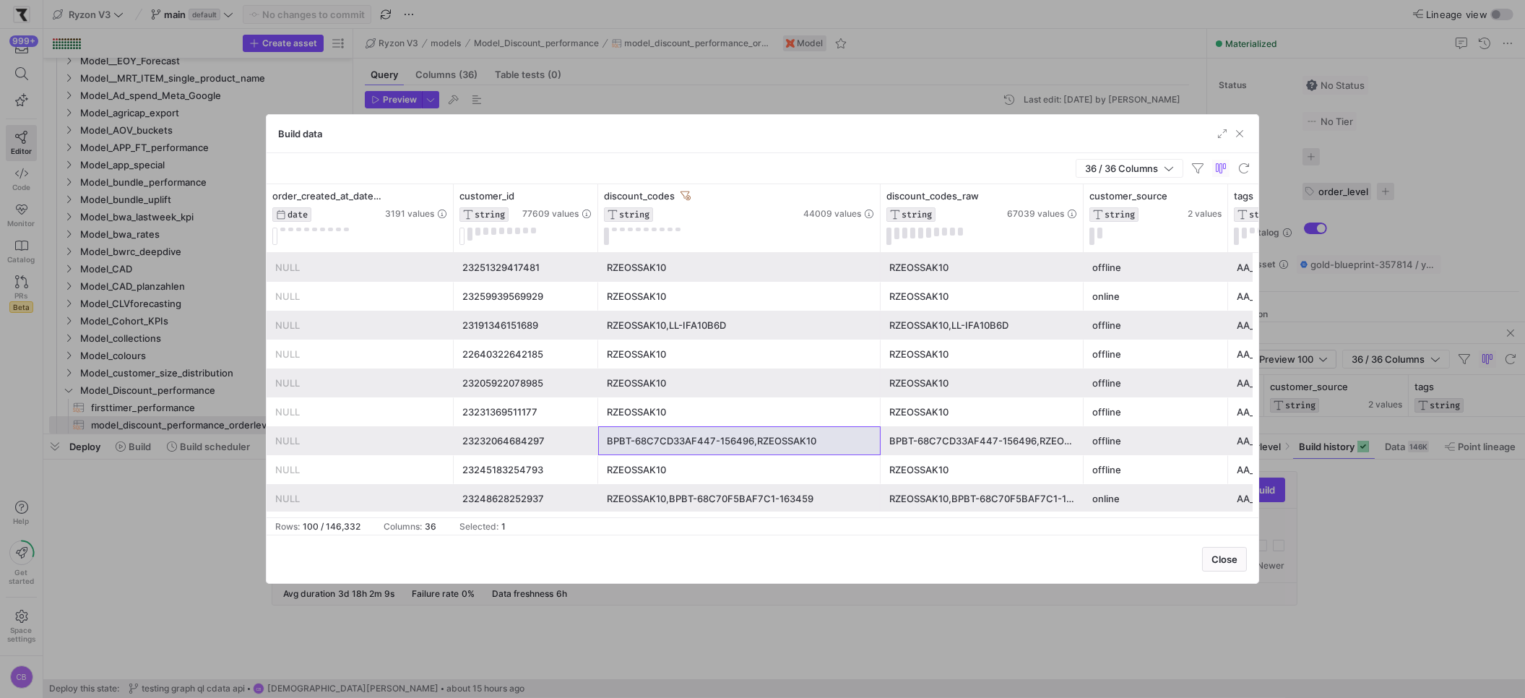
drag, startPoint x: 861, startPoint y: 232, endPoint x: 934, endPoint y: 255, distance: 75.9
click at [883, 228] on div at bounding box center [880, 218] width 6 height 68
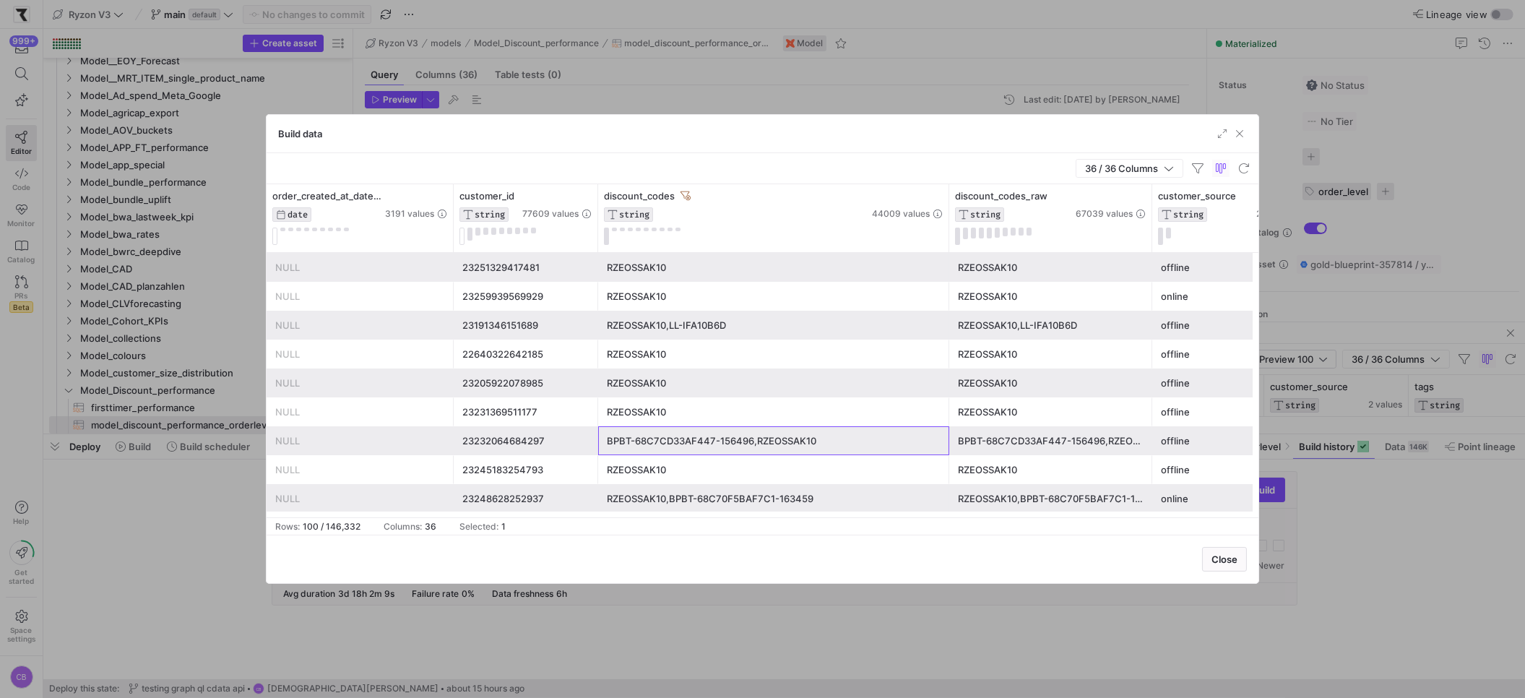
click at [817, 452] on div "BPBT-68C7CD33AF447-156496,RZEOSSAK10" at bounding box center [774, 441] width 334 height 28
click at [816, 449] on div "BPBT-68C7CD33AF447-156496,RZEOSSAK10" at bounding box center [774, 441] width 334 height 28
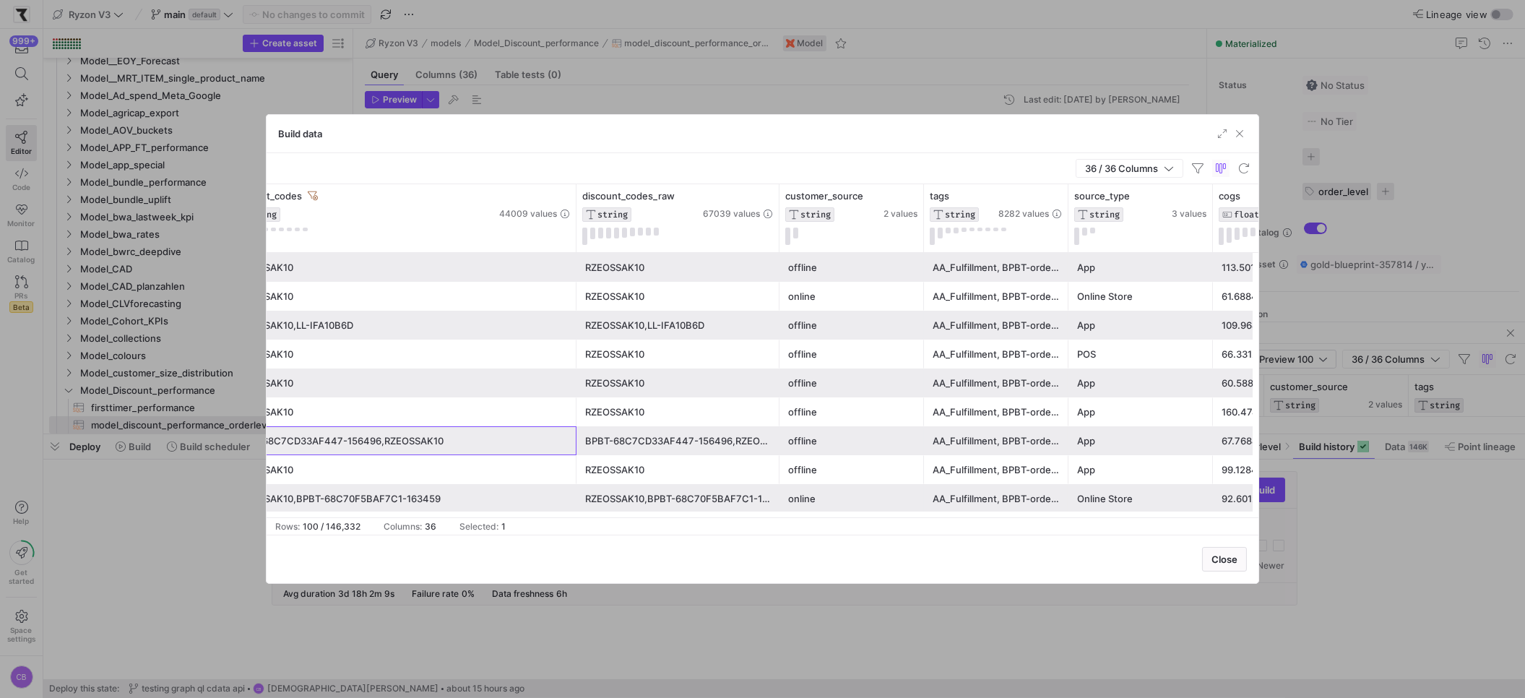
scroll to position [0, 253]
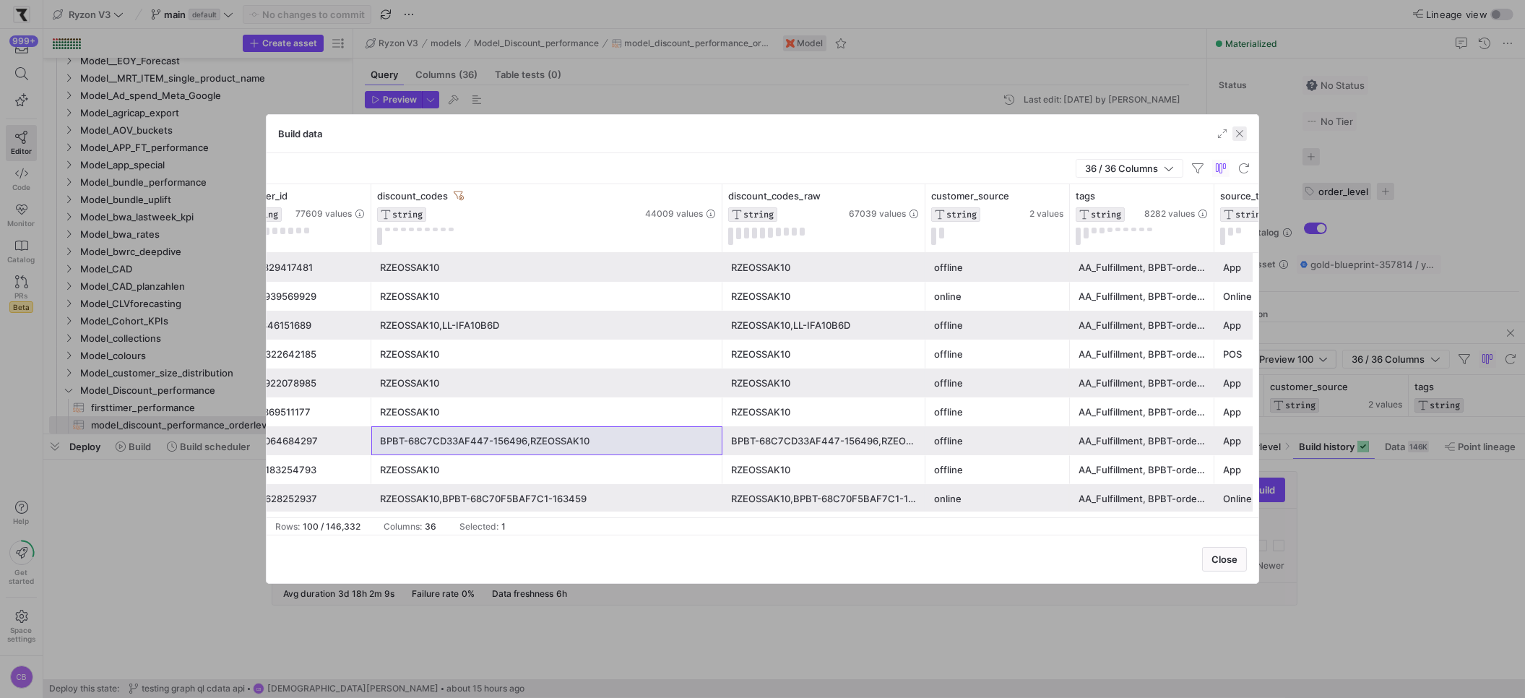
click at [1240, 137] on span "button" at bounding box center [1240, 133] width 14 height 14
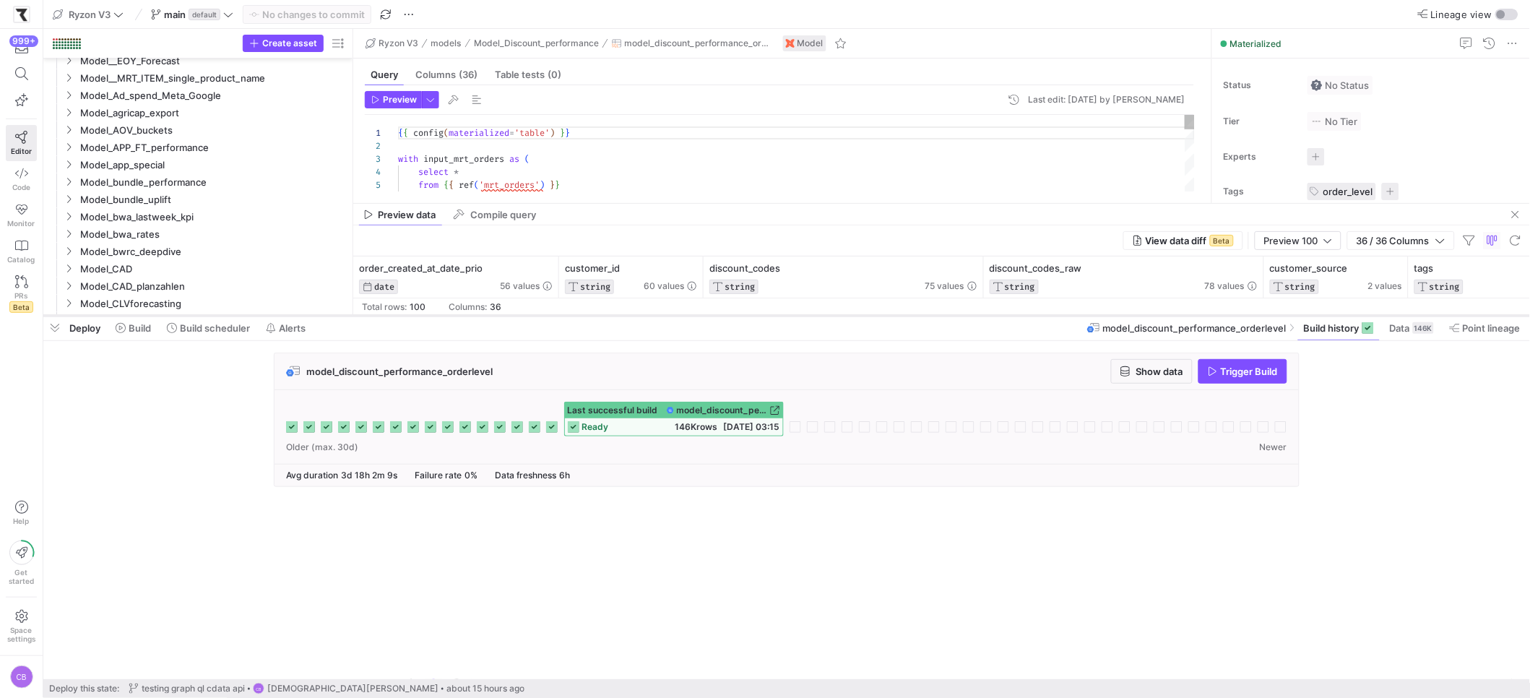
drag, startPoint x: 752, startPoint y: 436, endPoint x: 750, endPoint y: 318, distance: 118.5
click at [750, 318] on div at bounding box center [786, 316] width 1487 height 6
click at [1172, 379] on span "button" at bounding box center [1152, 371] width 80 height 23
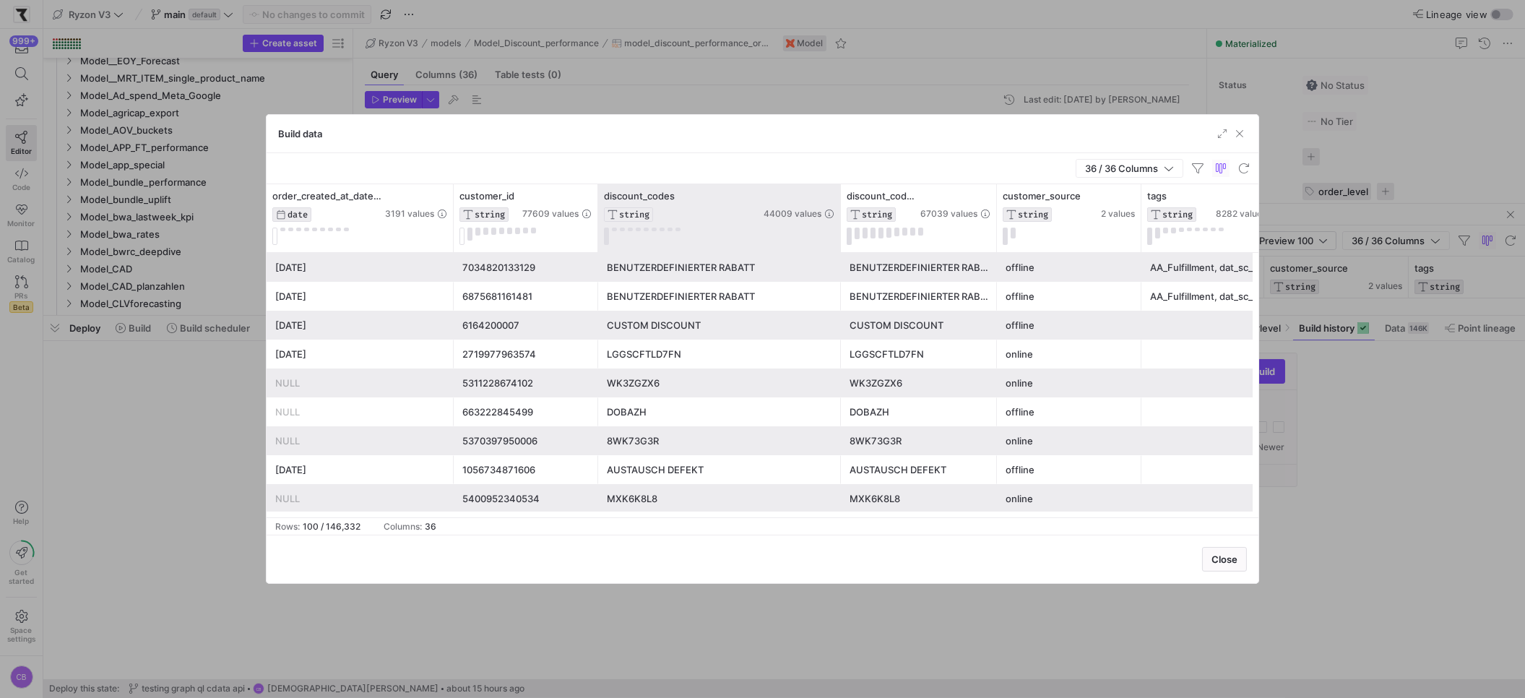
drag, startPoint x: 741, startPoint y: 197, endPoint x: 839, endPoint y: 198, distance: 98.3
click at [839, 198] on div at bounding box center [841, 218] width 6 height 68
click at [1241, 137] on span "button" at bounding box center [1240, 133] width 14 height 14
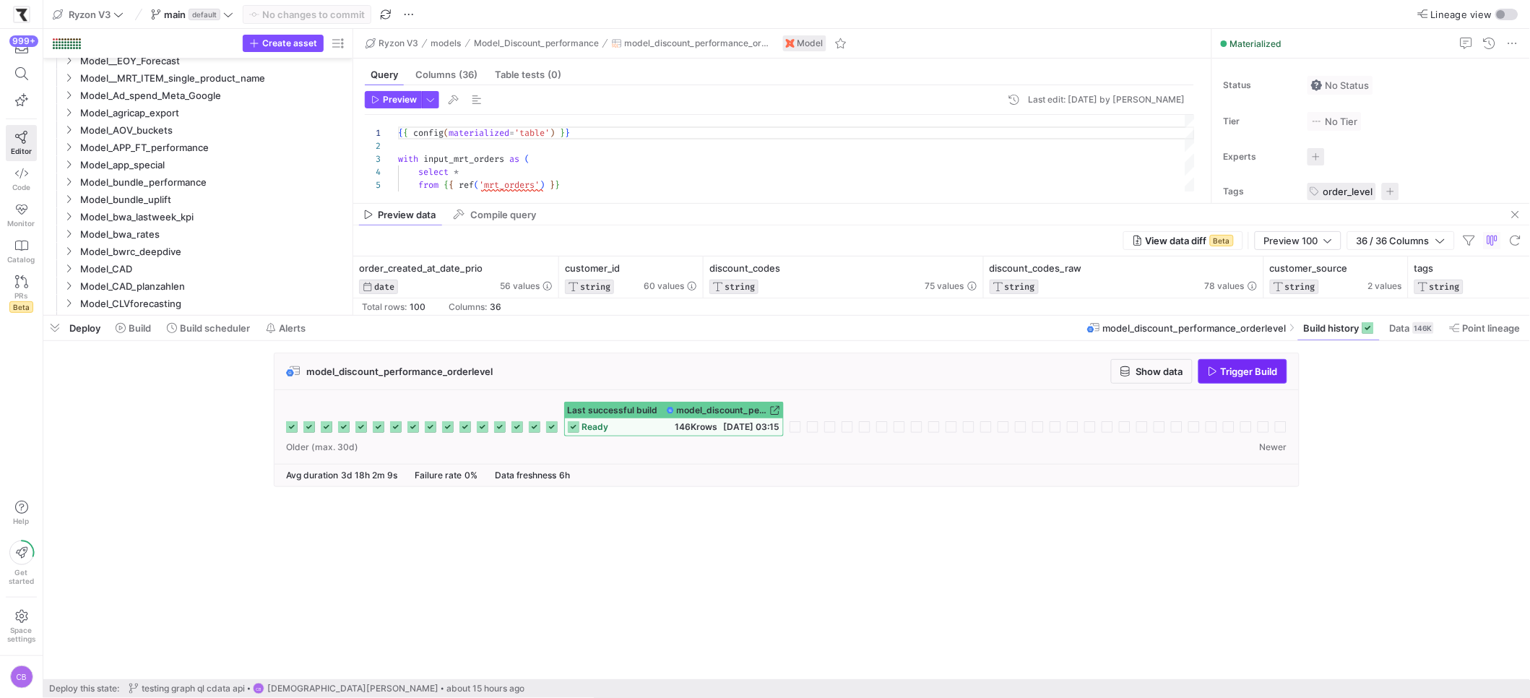
click at [1228, 365] on span "button" at bounding box center [1243, 371] width 87 height 23
